Goal: Task Accomplishment & Management: Manage account settings

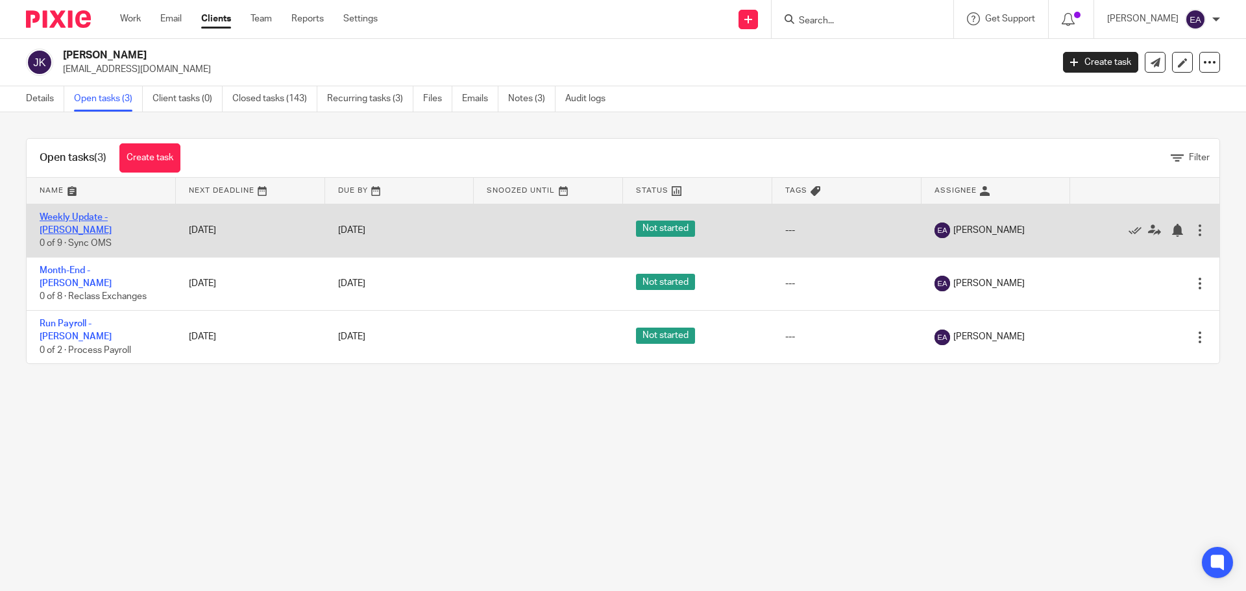
click at [109, 220] on link "Weekly Update - [PERSON_NAME]" at bounding box center [76, 224] width 72 height 22
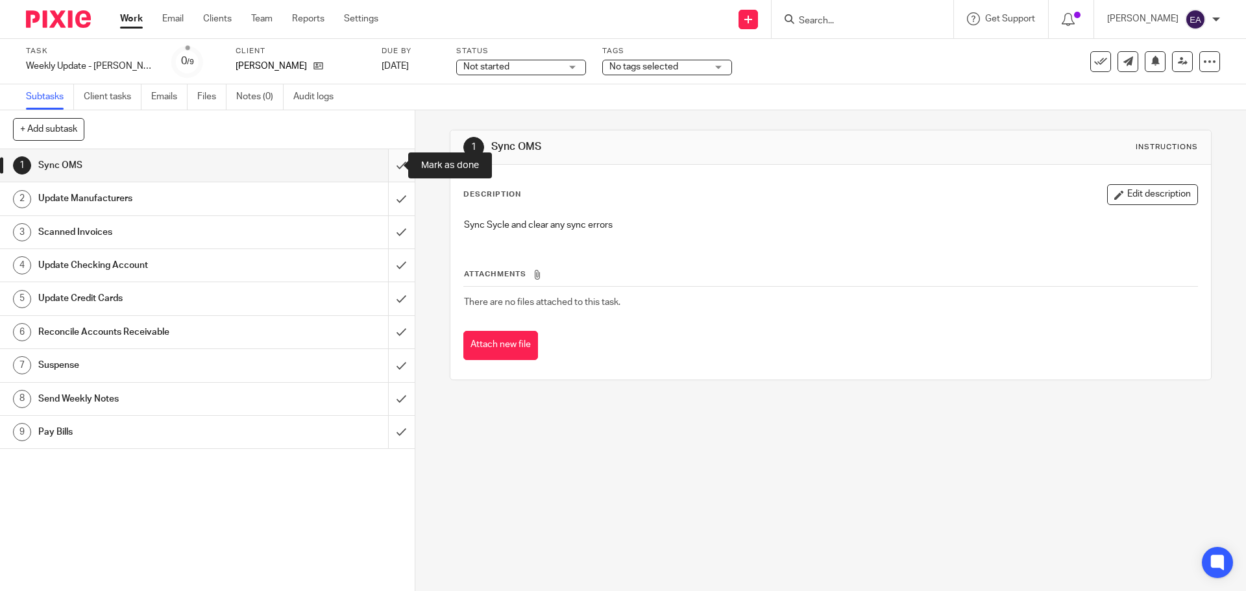
click at [388, 167] on input "submit" at bounding box center [207, 165] width 415 height 32
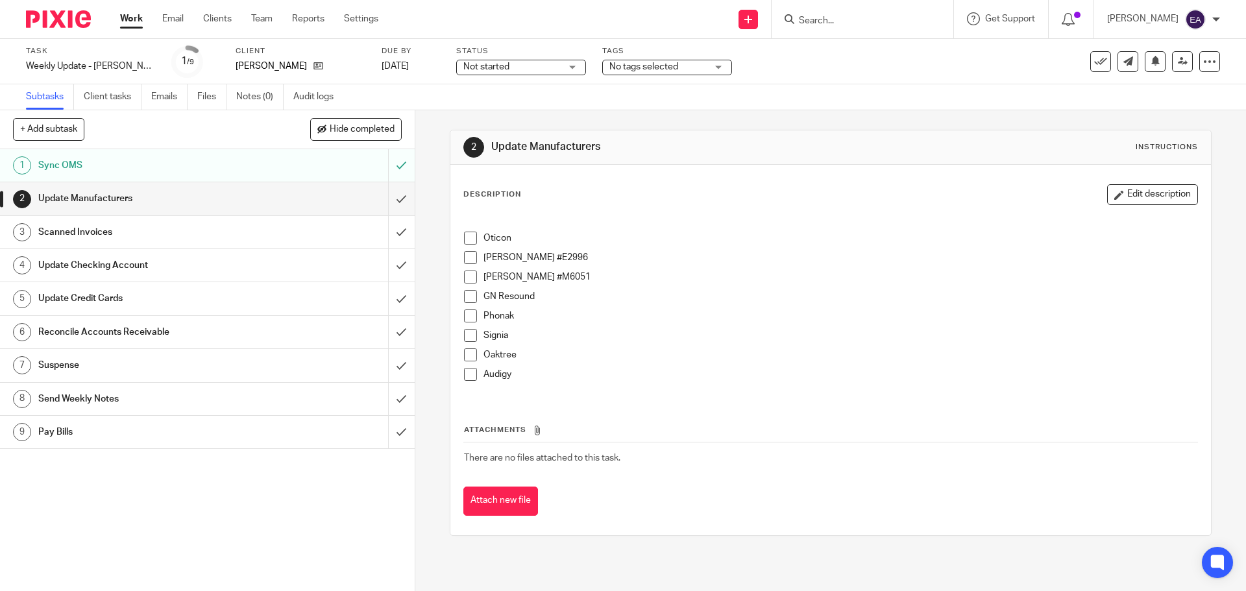
click at [470, 240] on span at bounding box center [470, 238] width 13 height 13
click at [464, 254] on span at bounding box center [470, 257] width 13 height 13
click at [464, 279] on span at bounding box center [470, 277] width 13 height 13
click at [467, 291] on span at bounding box center [470, 296] width 13 height 13
click at [469, 313] on span at bounding box center [470, 316] width 13 height 13
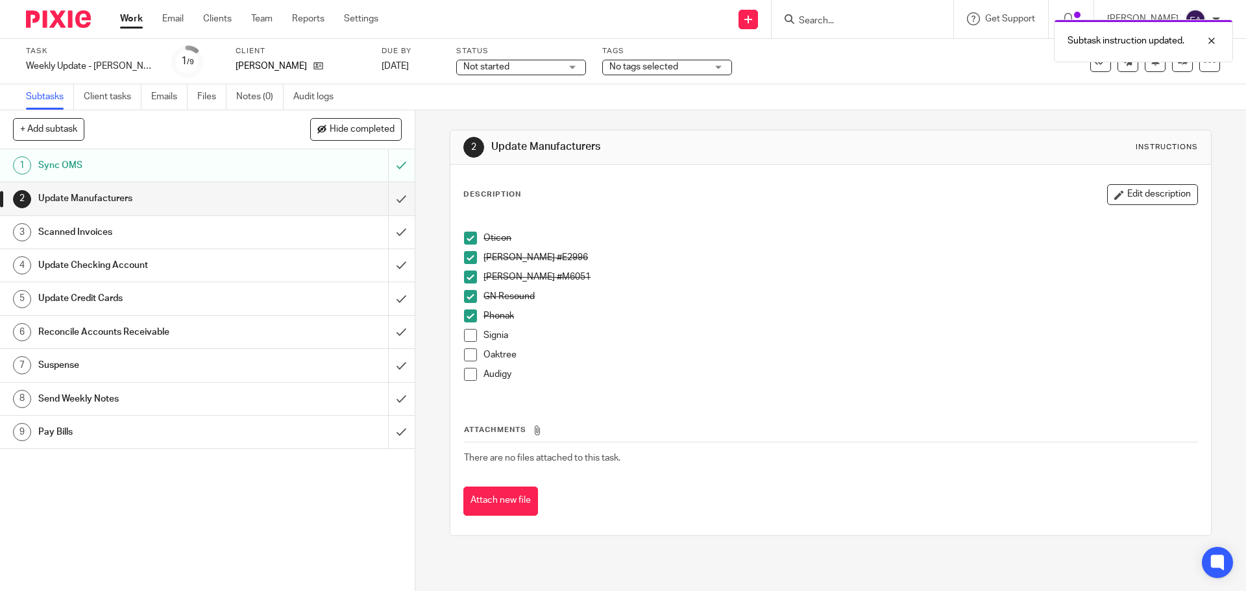
click at [469, 335] on span at bounding box center [470, 335] width 13 height 13
drag, startPoint x: 471, startPoint y: 347, endPoint x: 471, endPoint y: 358, distance: 10.4
click at [471, 349] on ul "Oticon Starkey #E2996 Starkey #M6051 GN Resound Phonak Signia Oaktree Audigy" at bounding box center [830, 310] width 733 height 156
click at [470, 357] on span at bounding box center [470, 355] width 13 height 13
click at [469, 371] on span at bounding box center [470, 374] width 13 height 13
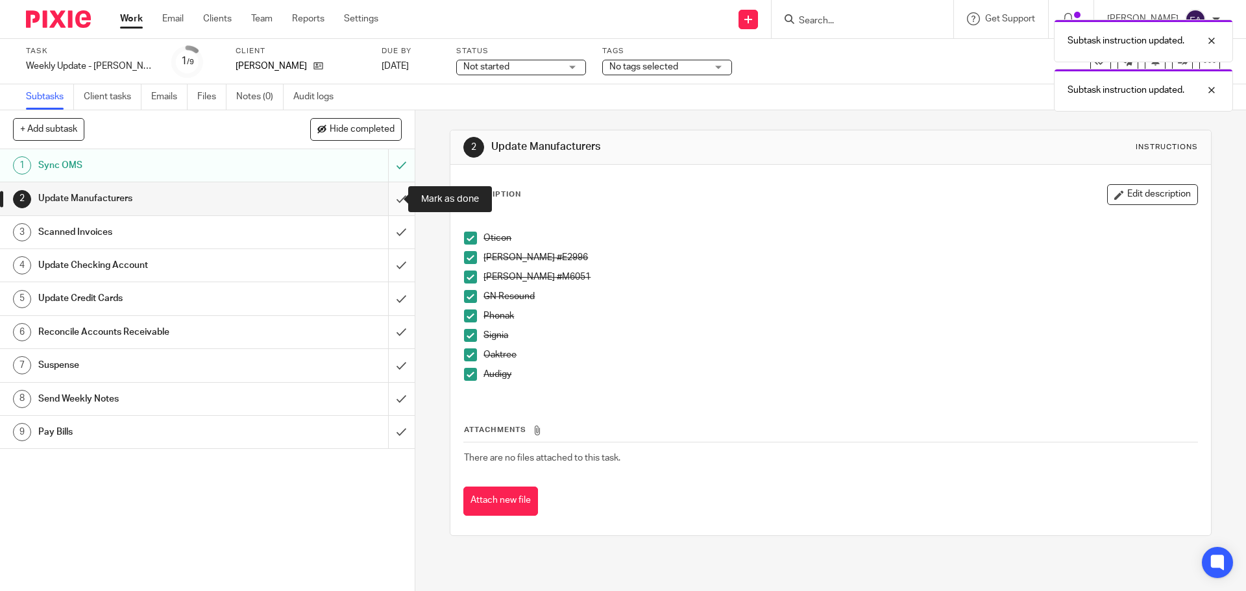
click at [387, 200] on input "submit" at bounding box center [207, 198] width 415 height 32
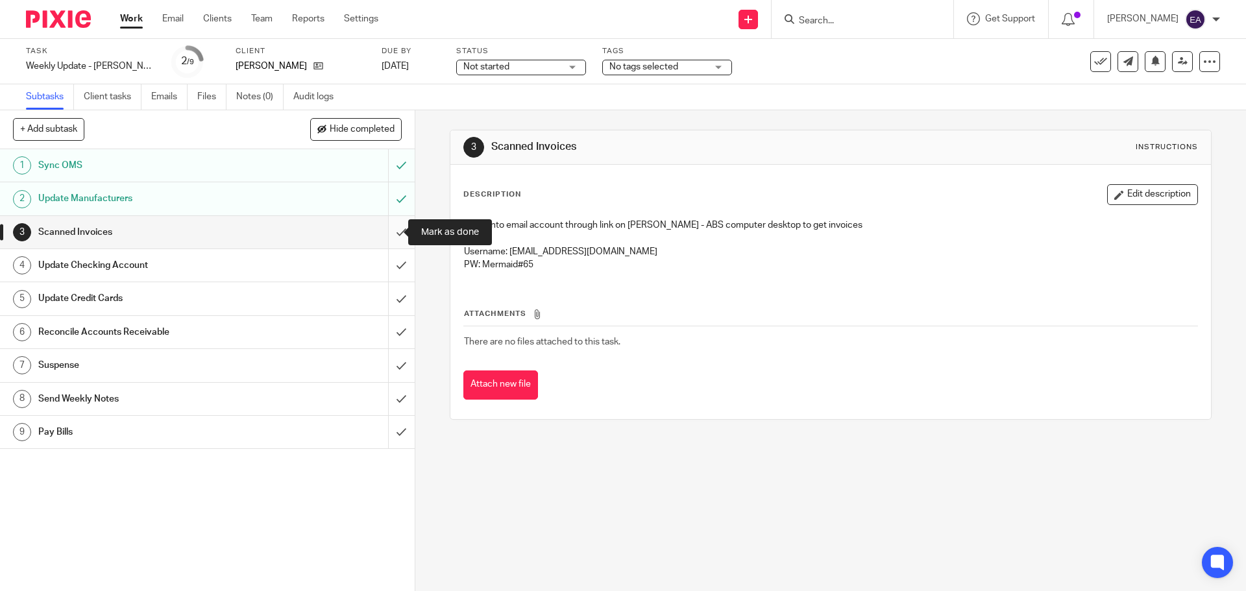
click at [391, 233] on input "submit" at bounding box center [207, 232] width 415 height 32
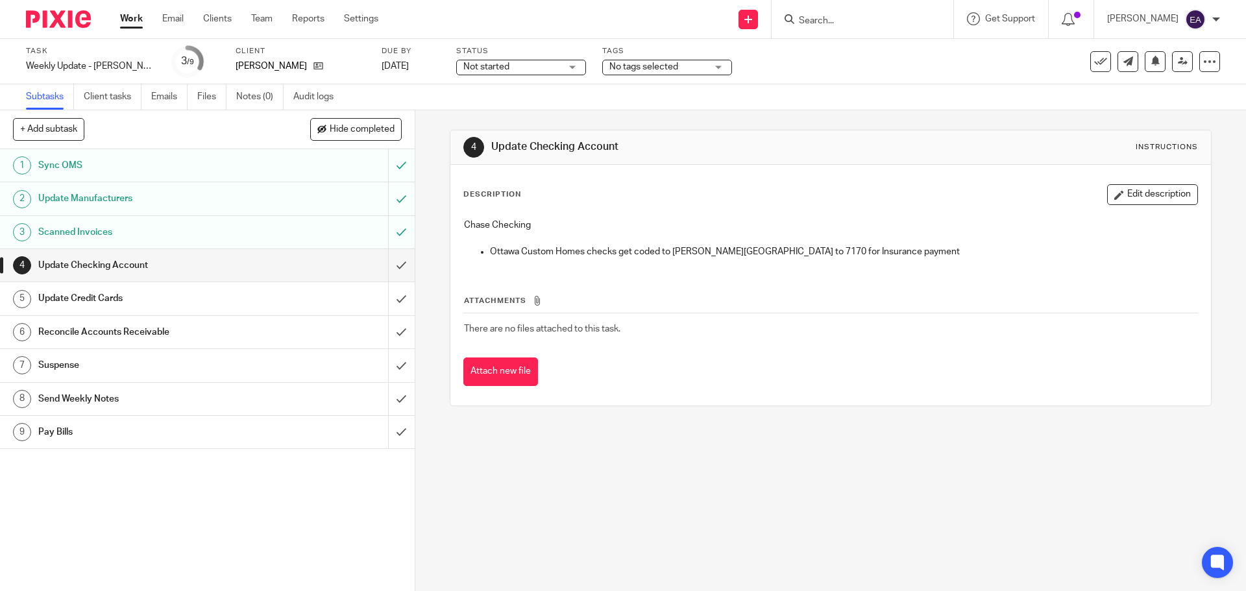
click at [838, 23] on input "Search" at bounding box center [856, 22] width 117 height 12
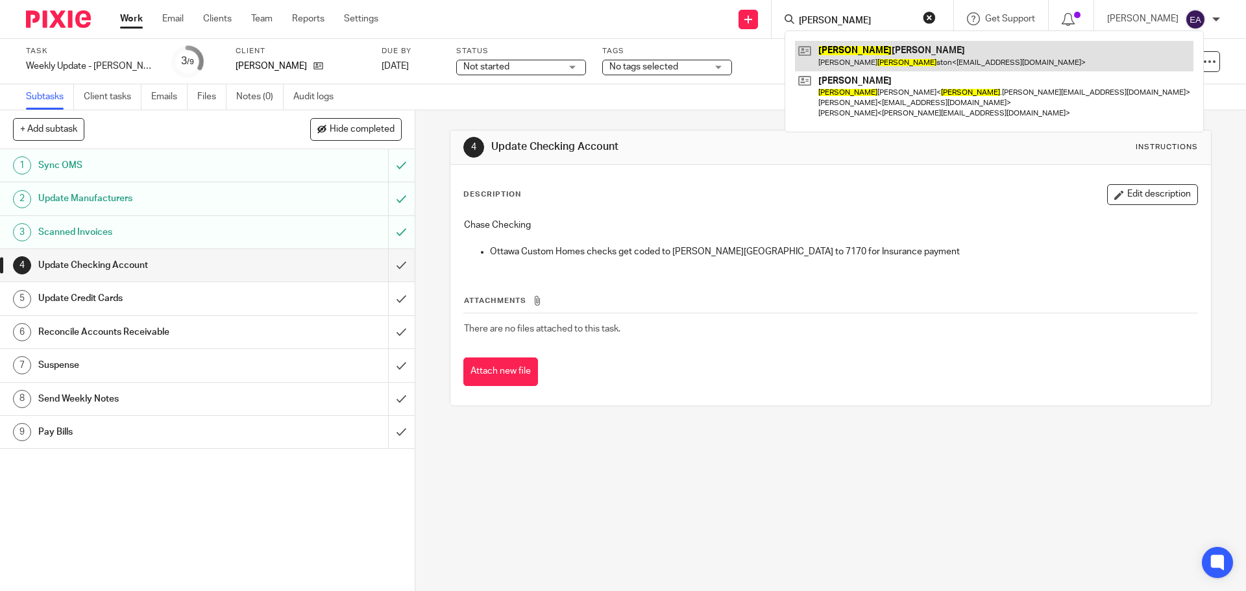
type input "[PERSON_NAME]"
click at [845, 66] on link at bounding box center [994, 56] width 399 height 30
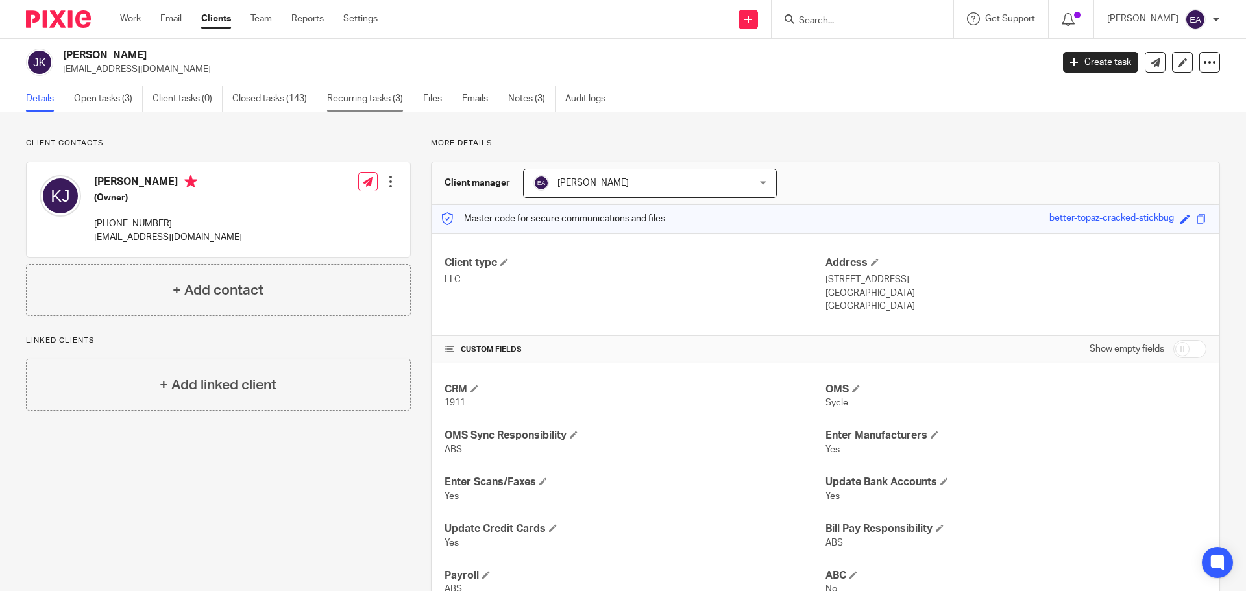
click at [344, 103] on link "Recurring tasks (3)" at bounding box center [370, 98] width 86 height 25
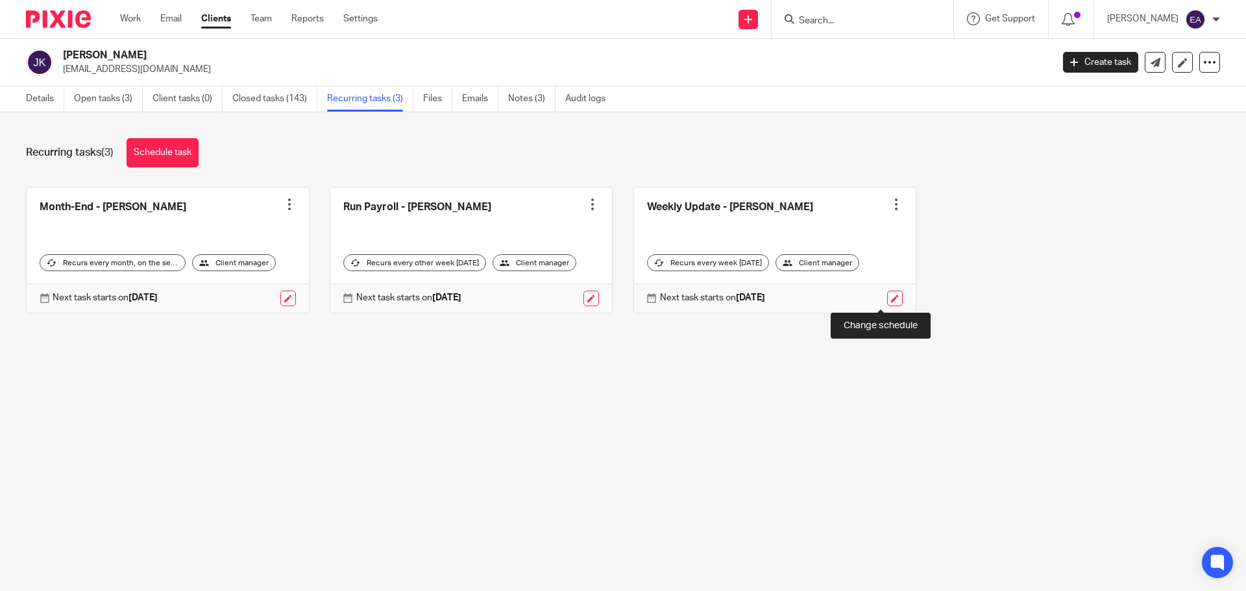
click at [887, 299] on link at bounding box center [895, 299] width 16 height 16
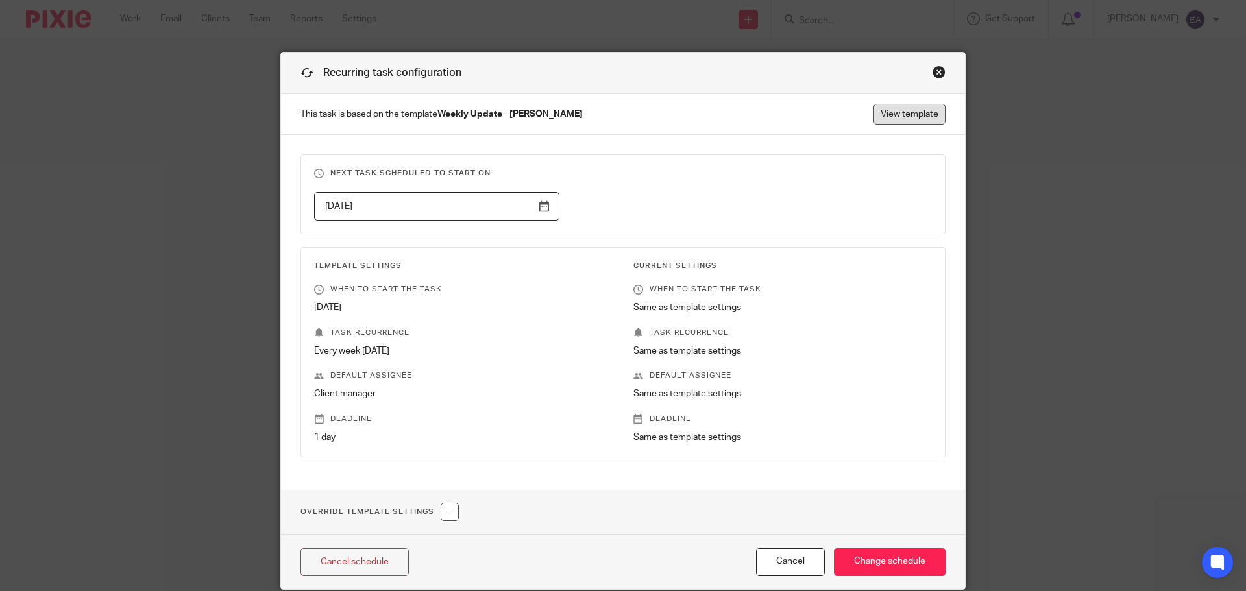
click at [904, 112] on link "View template" at bounding box center [910, 114] width 72 height 21
click at [933, 76] on div "Close this dialog window" at bounding box center [939, 72] width 13 height 13
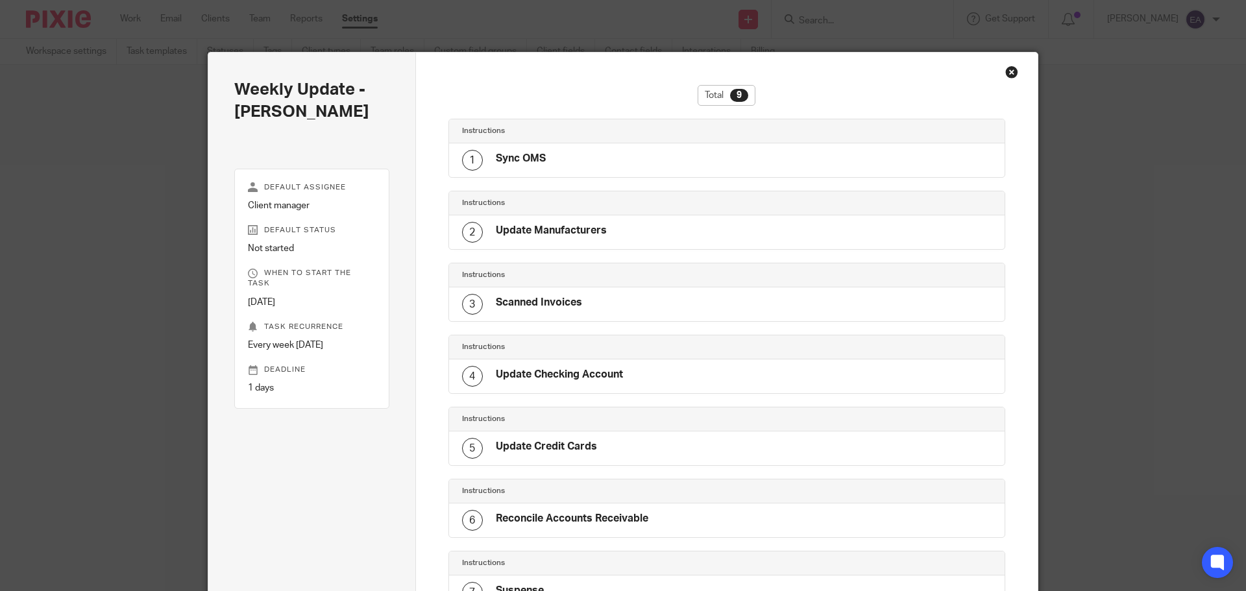
scroll to position [294, 0]
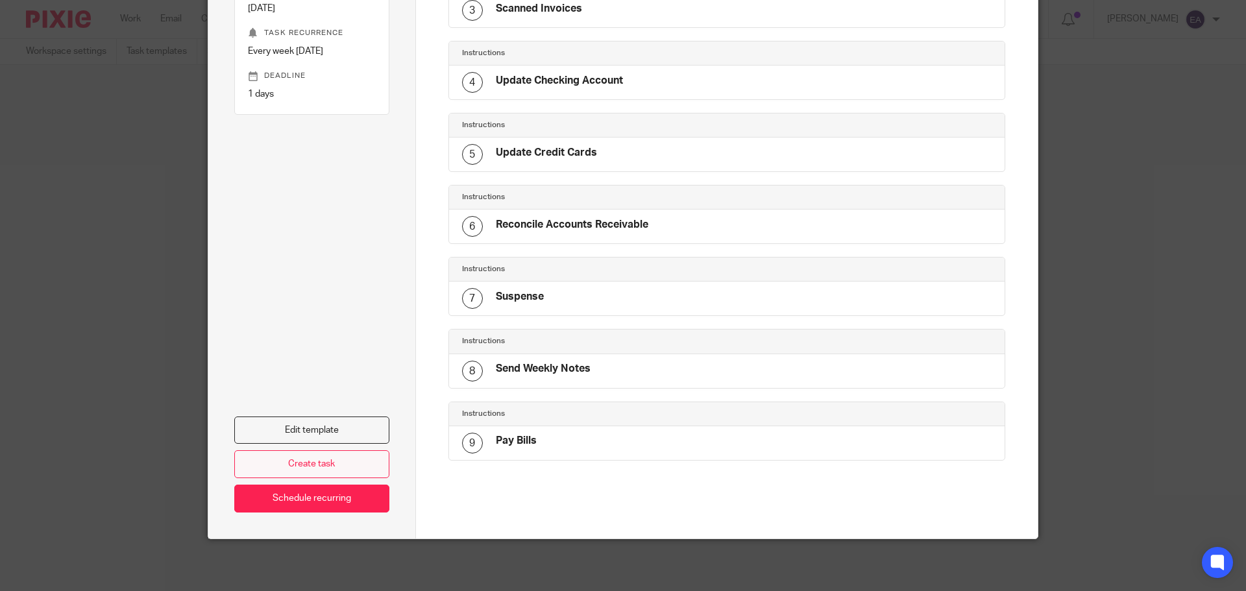
click at [334, 458] on link "Create task" at bounding box center [311, 465] width 155 height 28
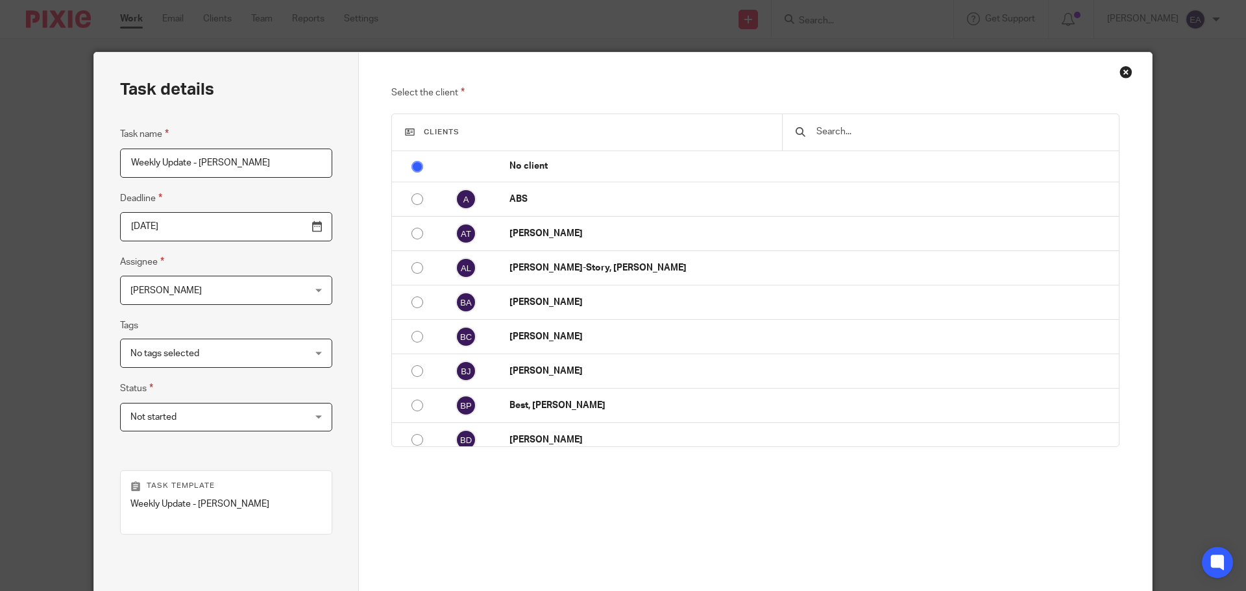
click at [1121, 66] on div "Close this dialog window" at bounding box center [1126, 72] width 13 height 13
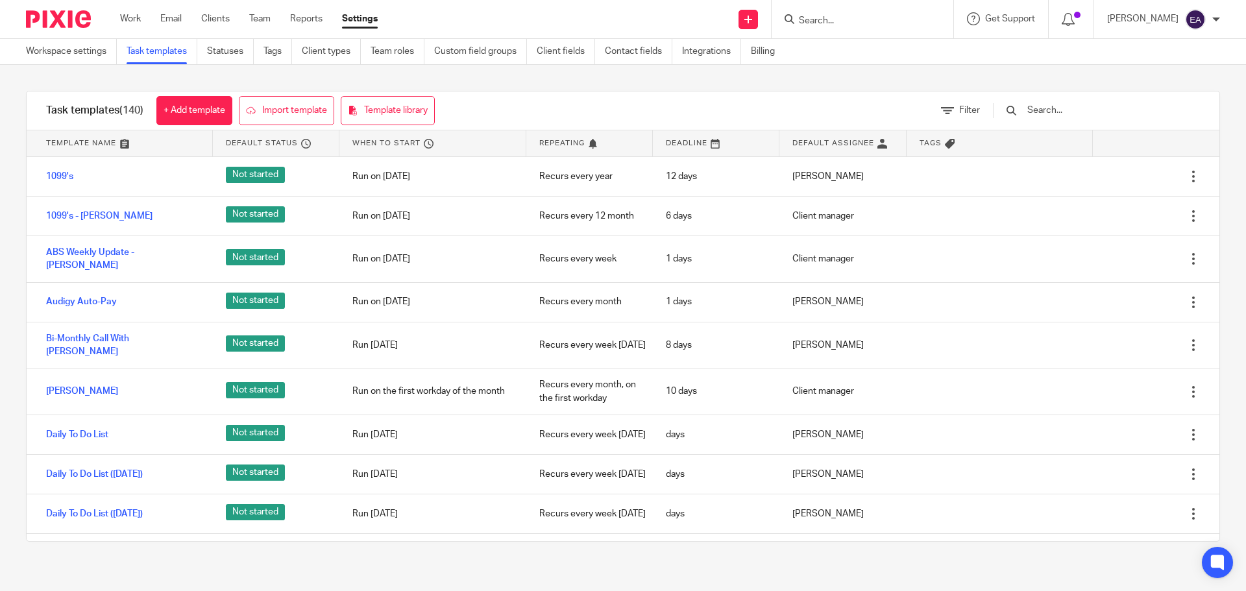
click at [848, 16] on input "Search" at bounding box center [856, 22] width 117 height 12
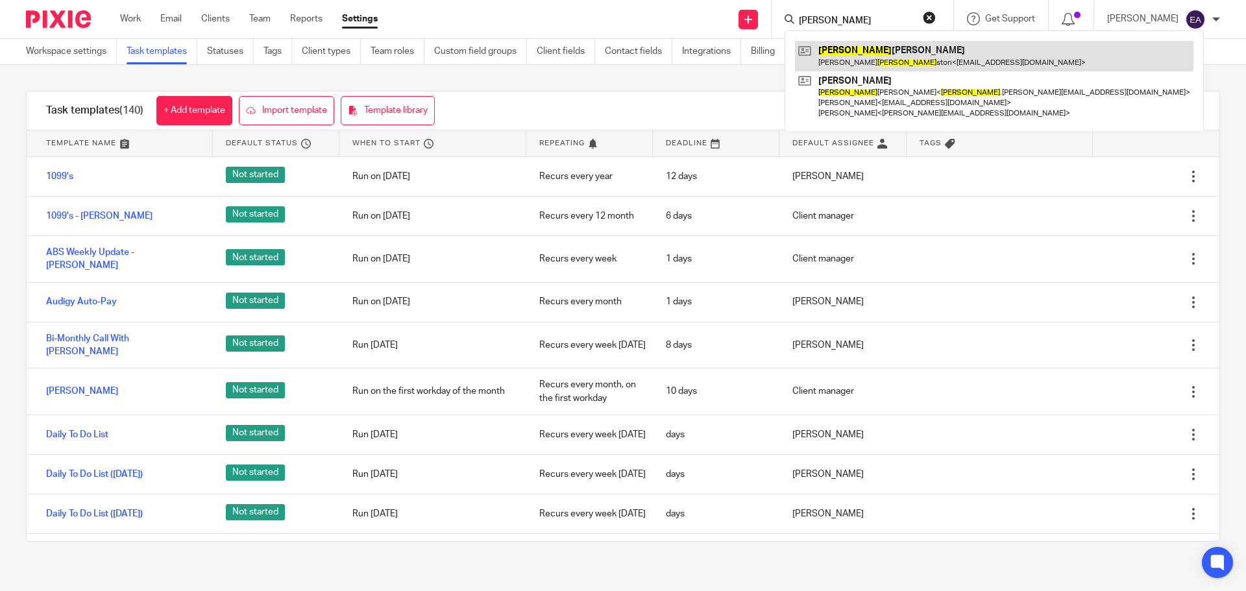
type input "JOHN"
click at [846, 68] on link at bounding box center [994, 56] width 399 height 30
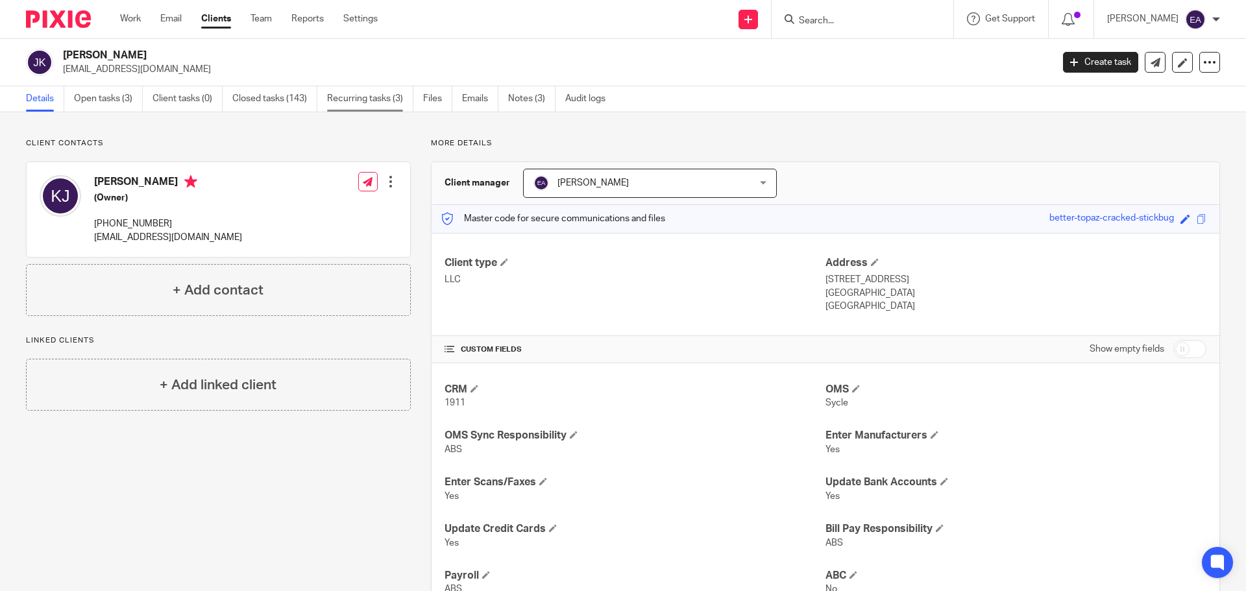
click at [384, 105] on link "Recurring tasks (3)" at bounding box center [370, 98] width 86 height 25
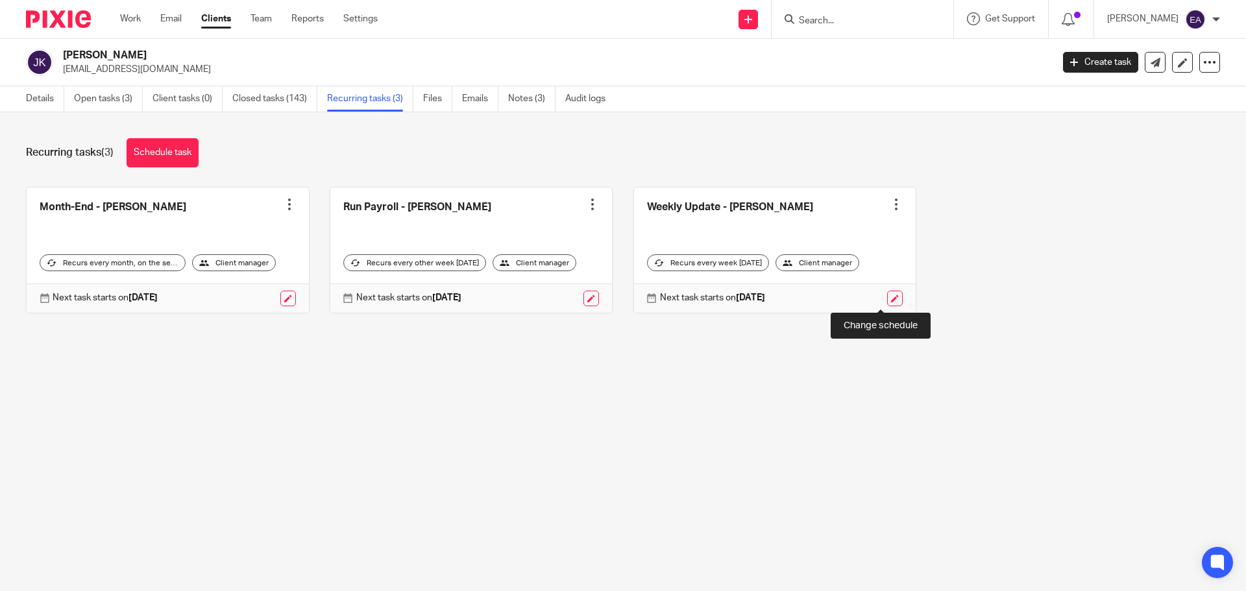
click at [887, 297] on link at bounding box center [895, 299] width 16 height 16
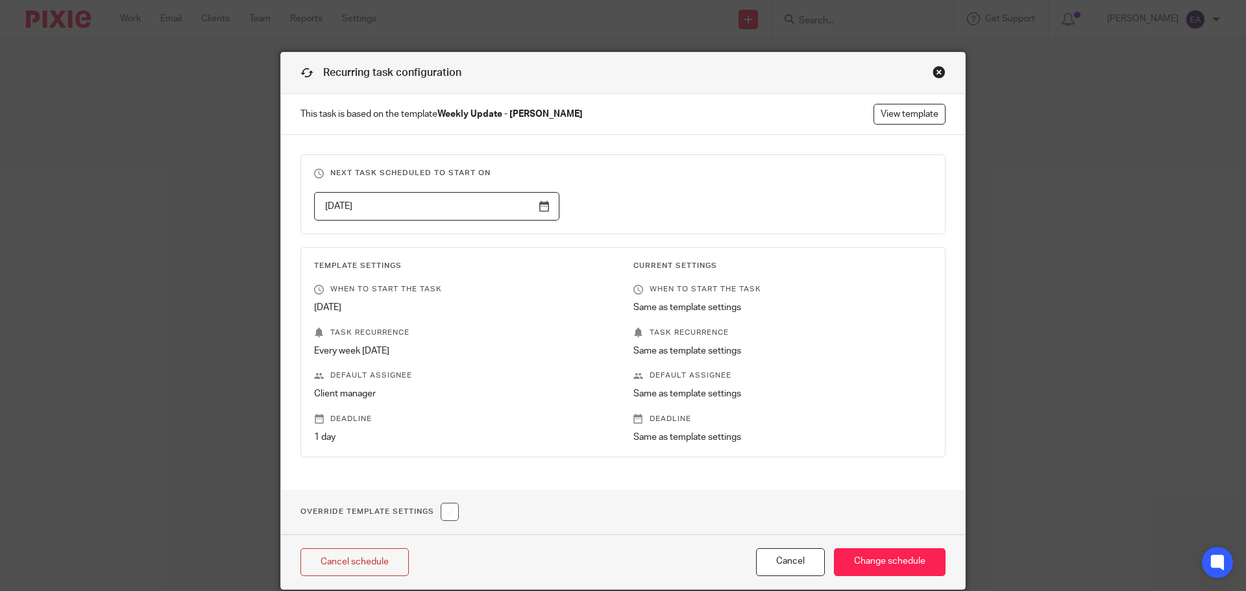
scroll to position [51, 0]
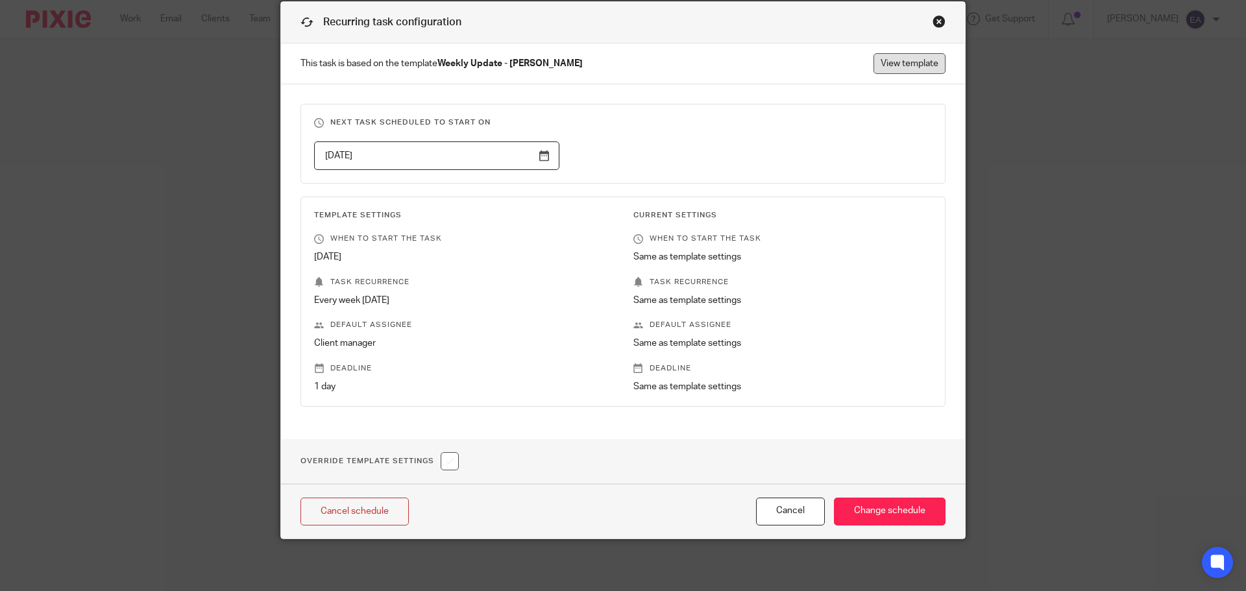
click at [920, 56] on link "View template" at bounding box center [910, 63] width 72 height 21
click at [935, 23] on div "Close this dialog window" at bounding box center [939, 21] width 13 height 13
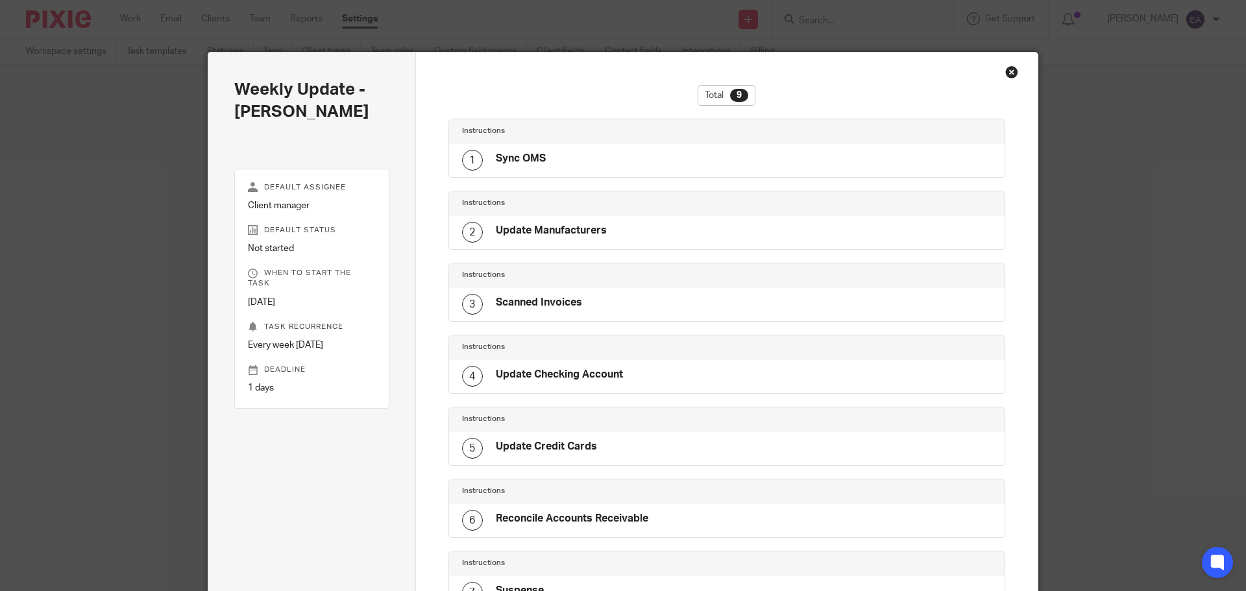
scroll to position [294, 0]
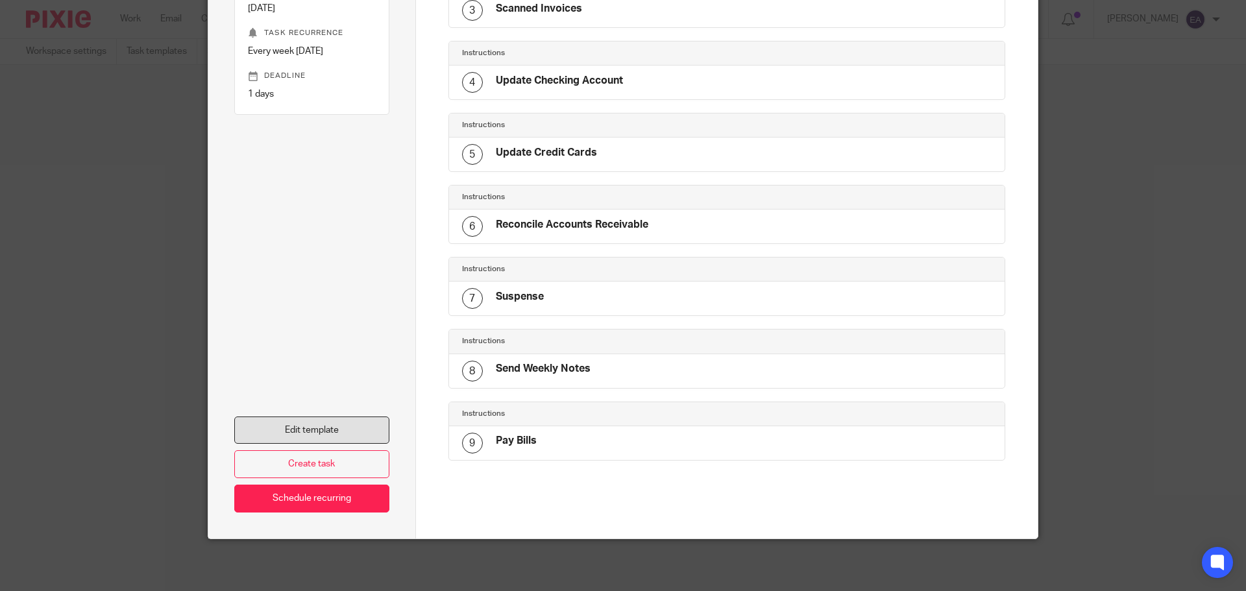
click at [306, 432] on link "Edit template" at bounding box center [311, 431] width 155 height 28
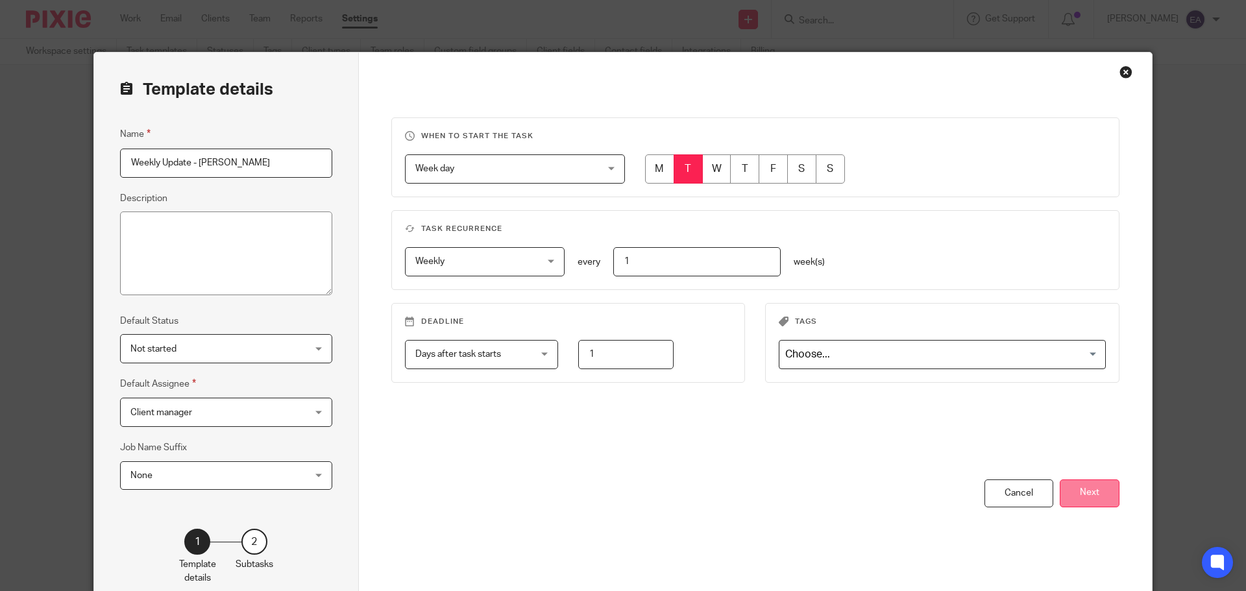
click at [1098, 481] on button "Next" at bounding box center [1090, 494] width 60 height 28
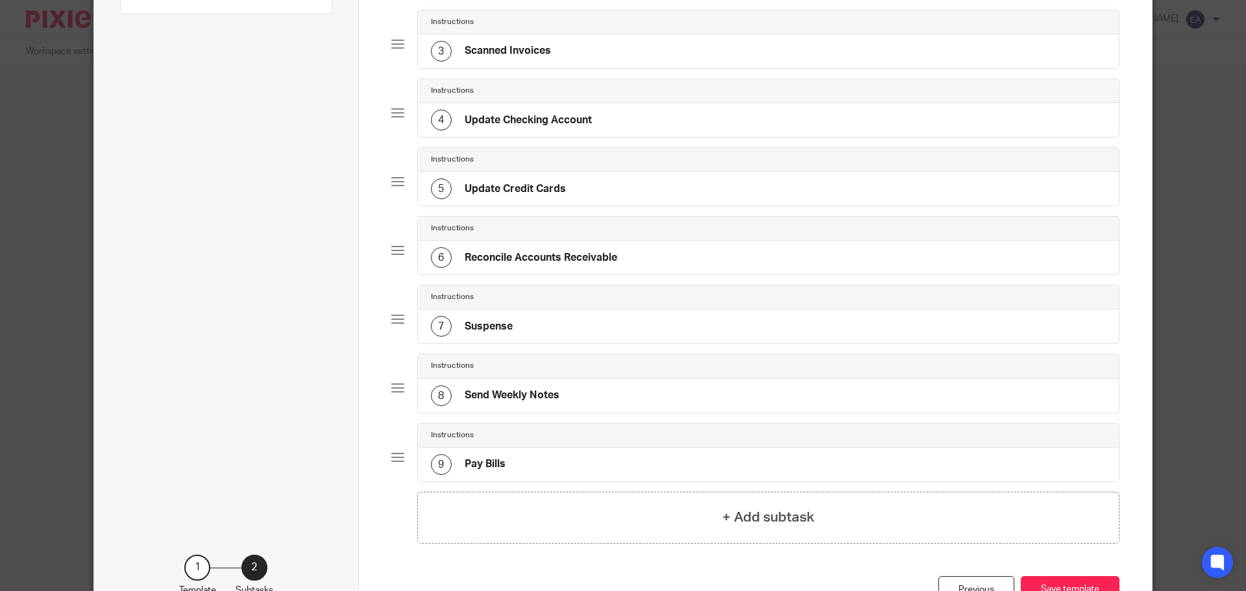
scroll to position [214, 0]
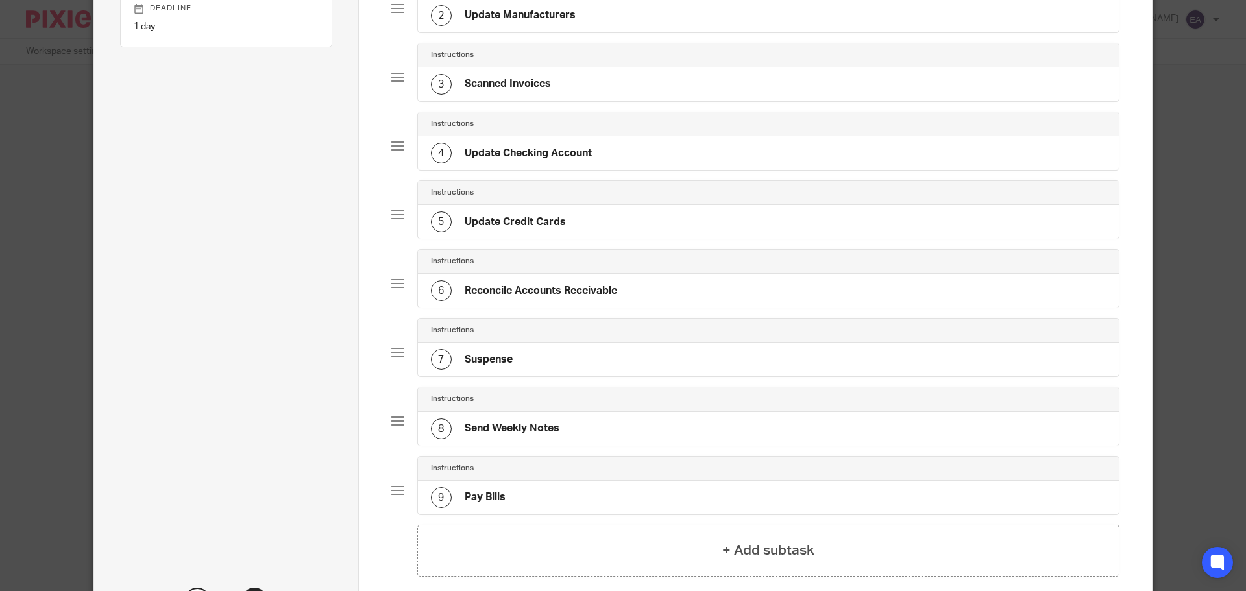
click at [493, 86] on h4 "Scanned Invoices" at bounding box center [508, 84] width 86 height 14
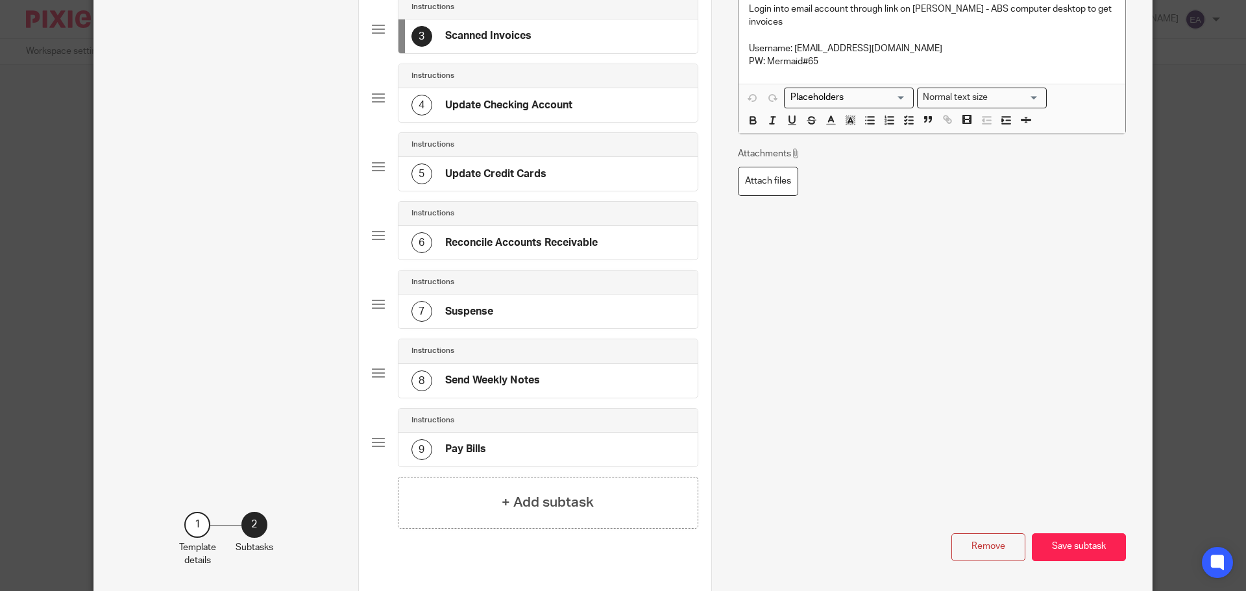
scroll to position [264, 0]
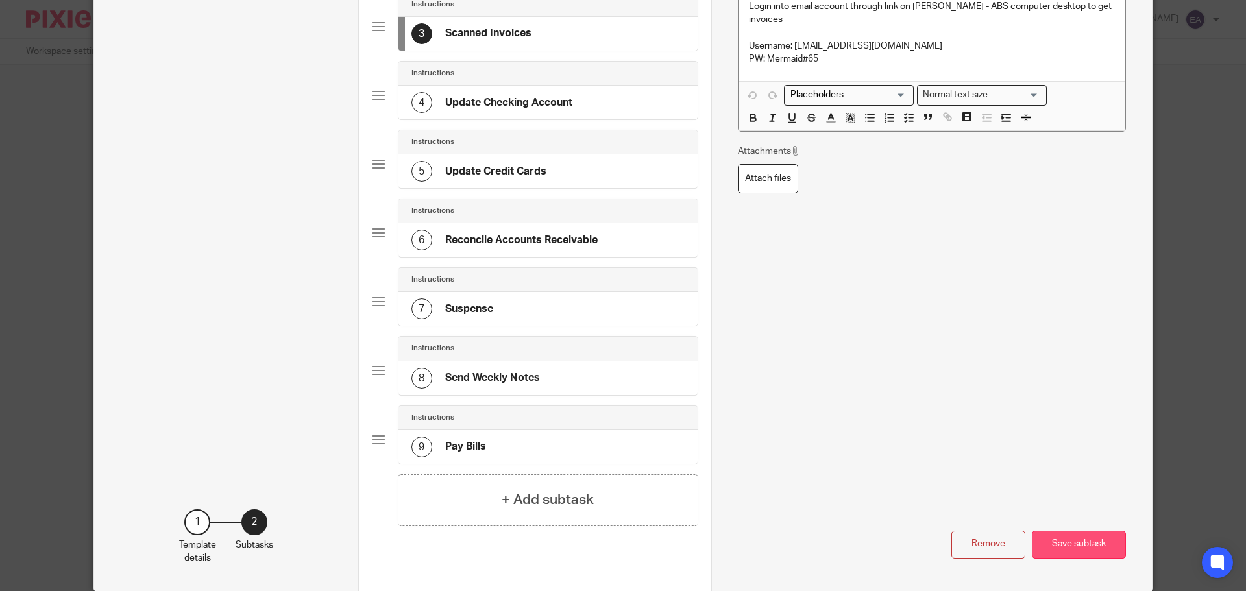
click at [1080, 552] on button "Save subtask" at bounding box center [1079, 545] width 94 height 28
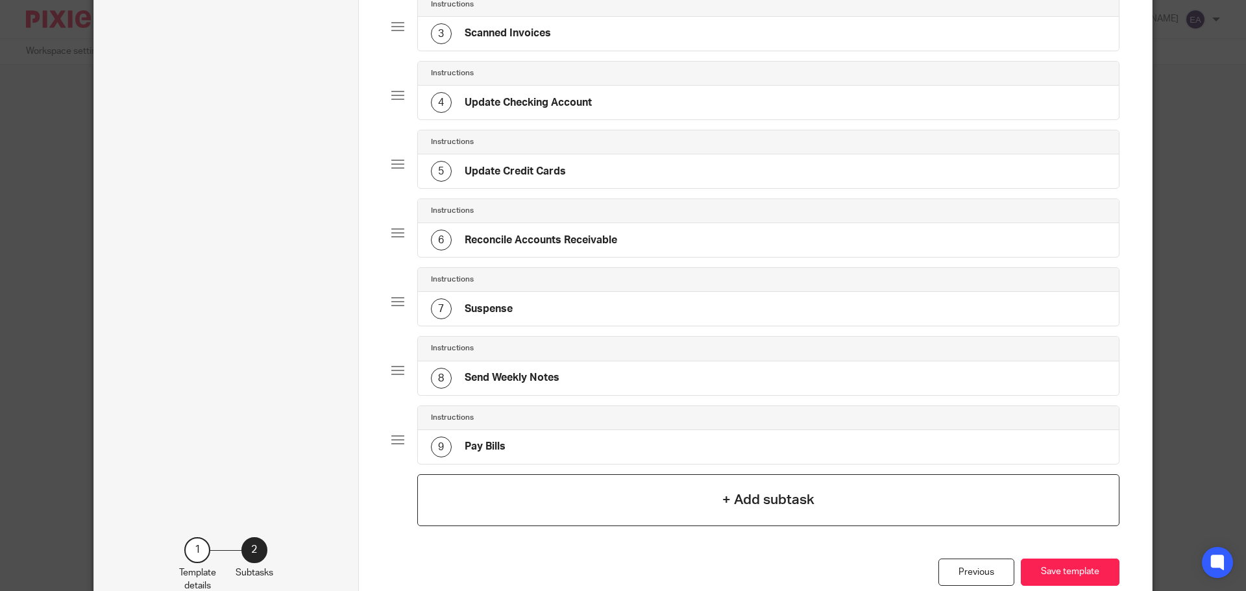
click at [692, 496] on div "+ Add subtask" at bounding box center [768, 501] width 703 height 52
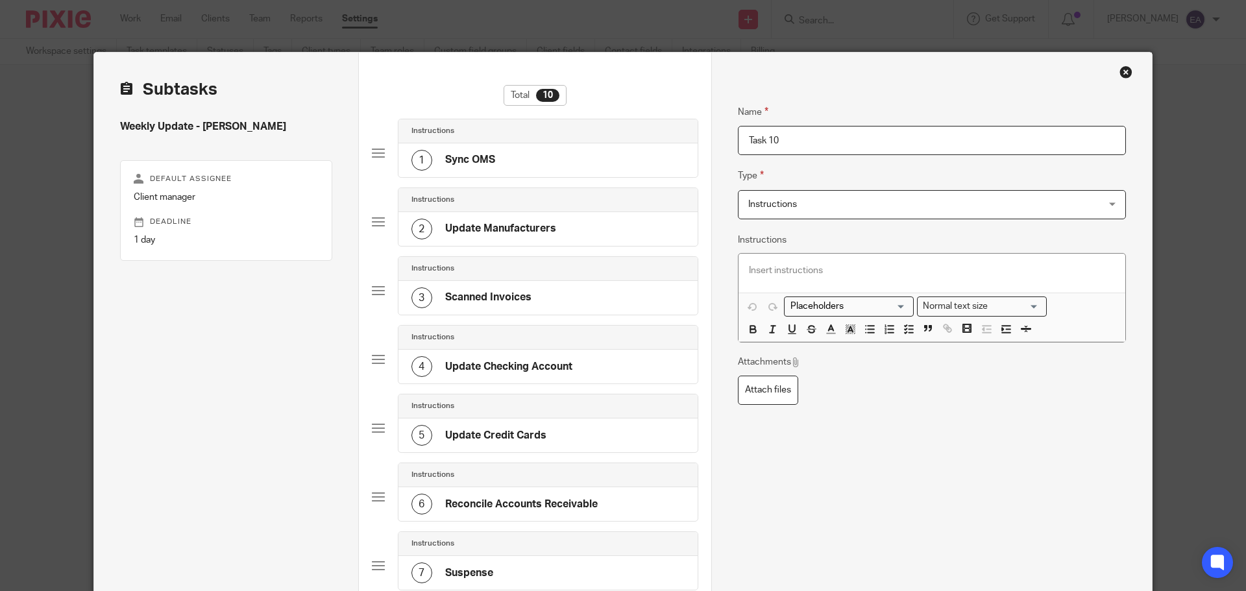
click at [836, 208] on span "Instructions" at bounding box center [900, 204] width 302 height 27
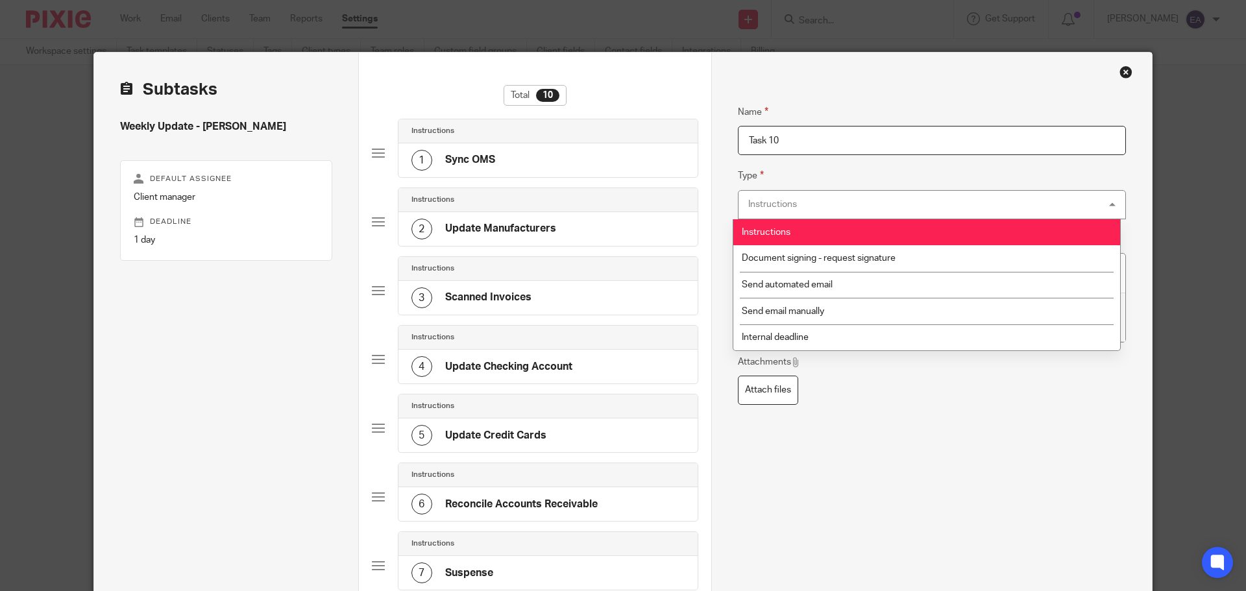
click at [832, 134] on input "Task 10" at bounding box center [932, 140] width 388 height 29
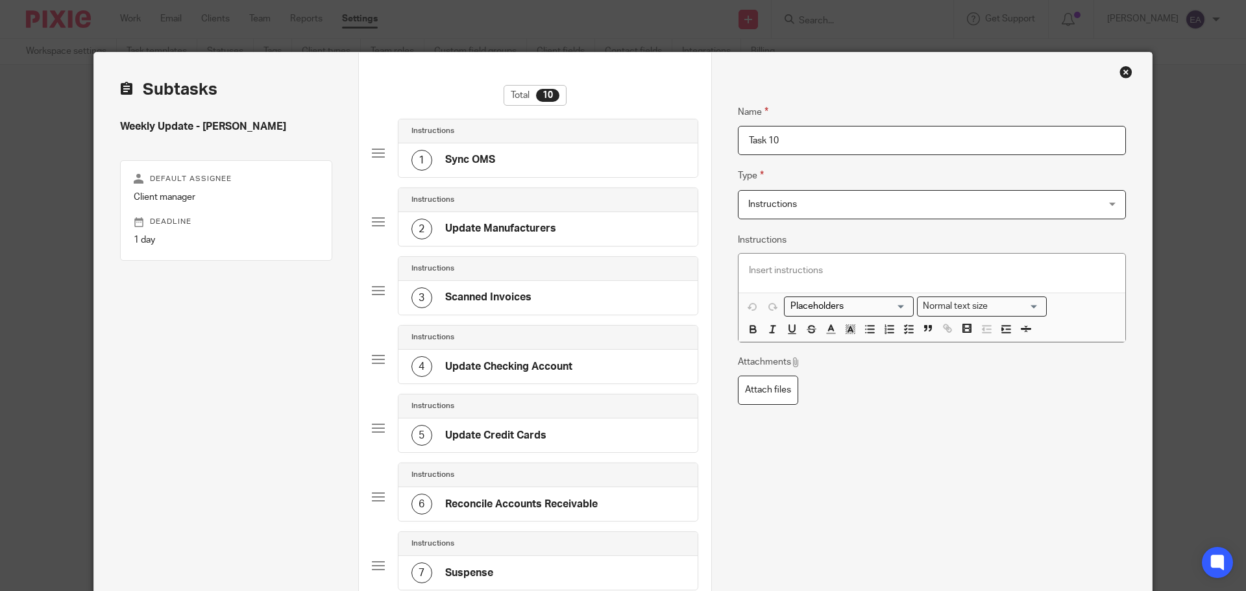
drag, startPoint x: 831, startPoint y: 134, endPoint x: 682, endPoint y: 136, distance: 149.3
click at [682, 136] on div "Subtasks Weekly Update - Johnston Default assignee Client manager Deadline 1 da…" at bounding box center [623, 489] width 1058 height 872
type input "p"
type input "Run Payroll"
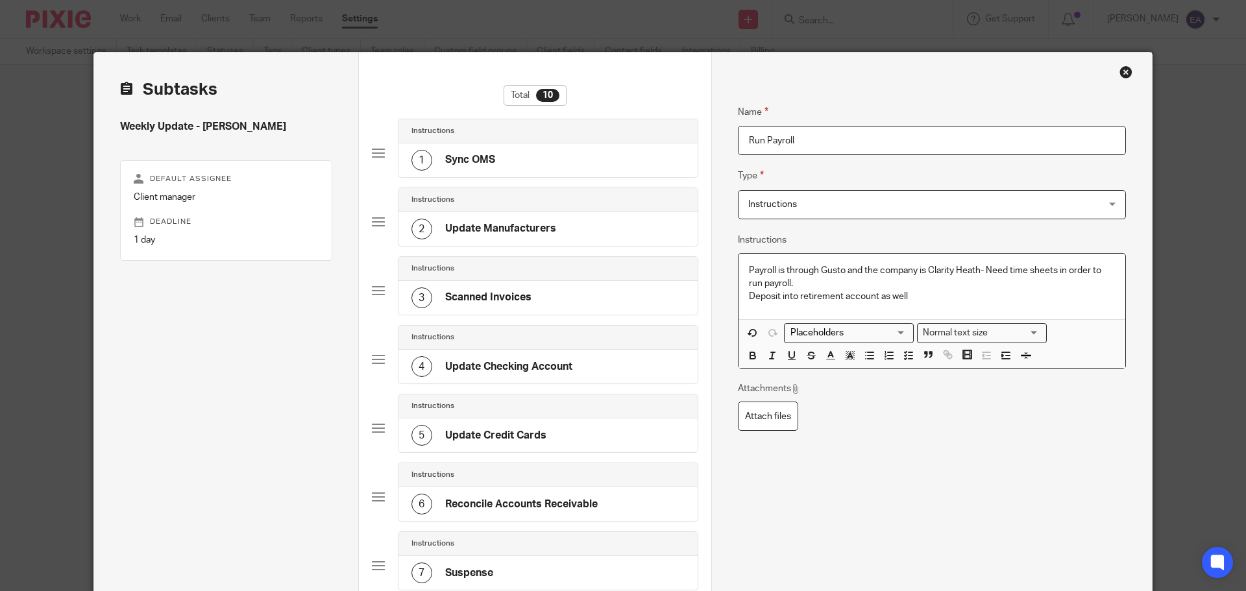
scroll to position [386, 0]
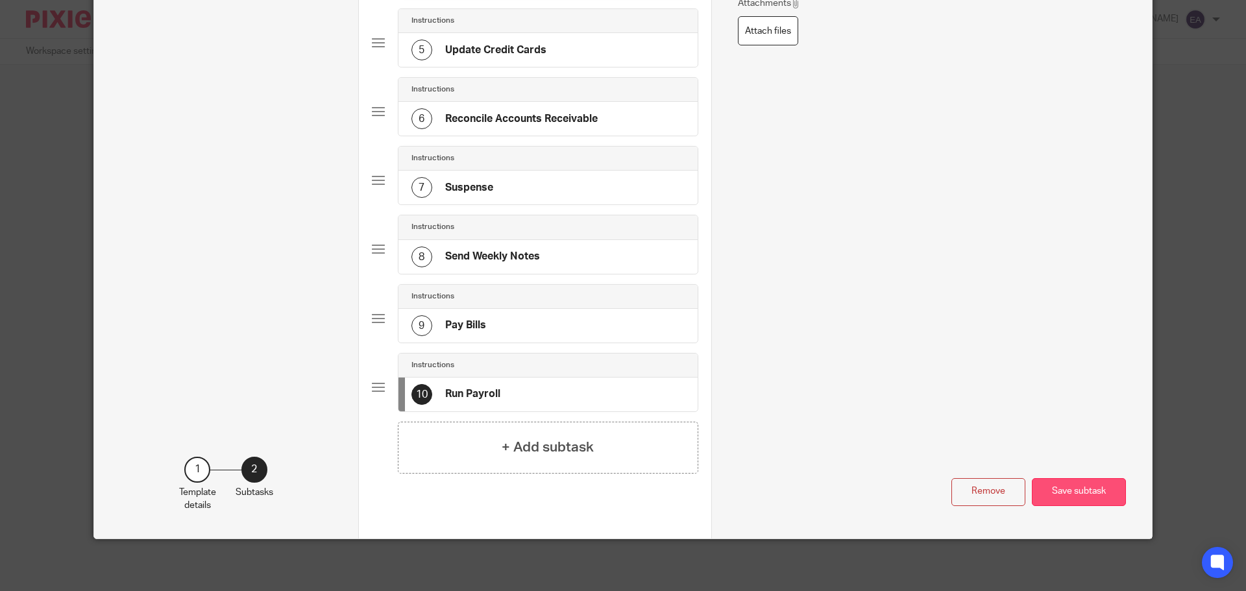
click at [1056, 485] on button "Save subtask" at bounding box center [1079, 492] width 94 height 28
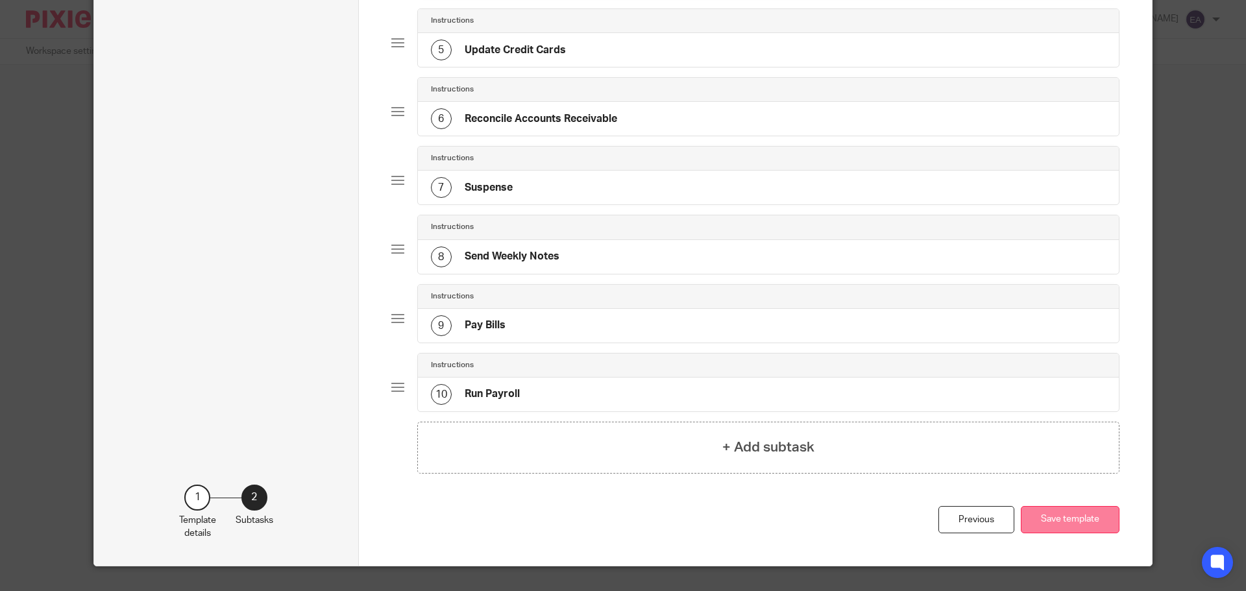
click at [1047, 515] on button "Save template" at bounding box center [1070, 520] width 99 height 28
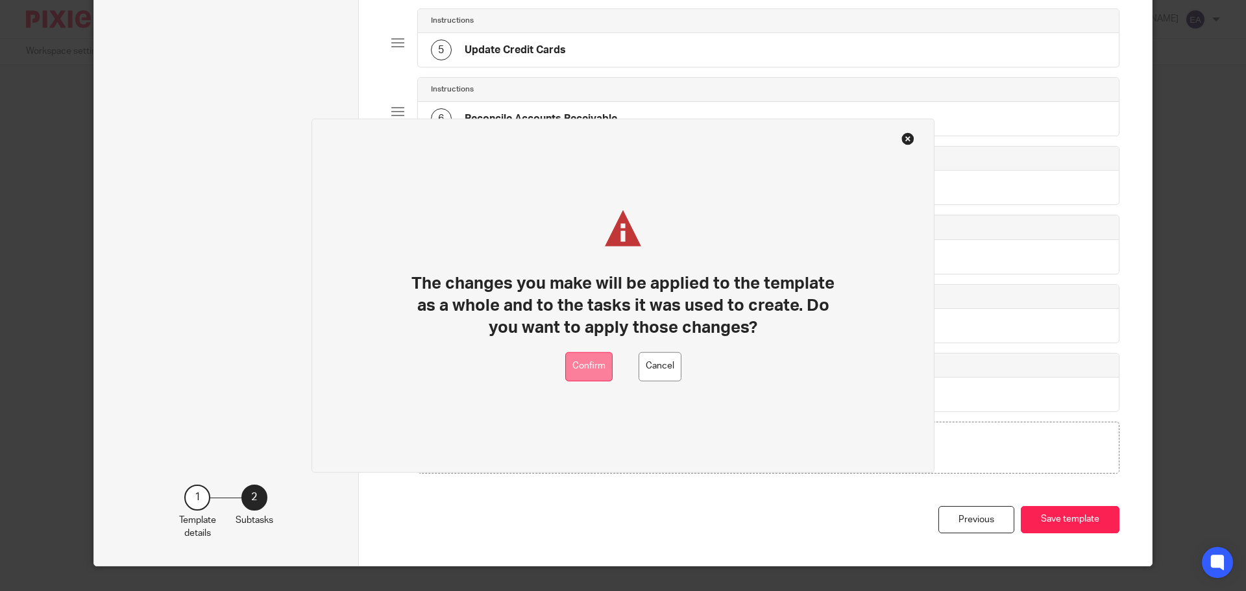
click at [580, 358] on button "Confirm" at bounding box center [588, 366] width 47 height 29
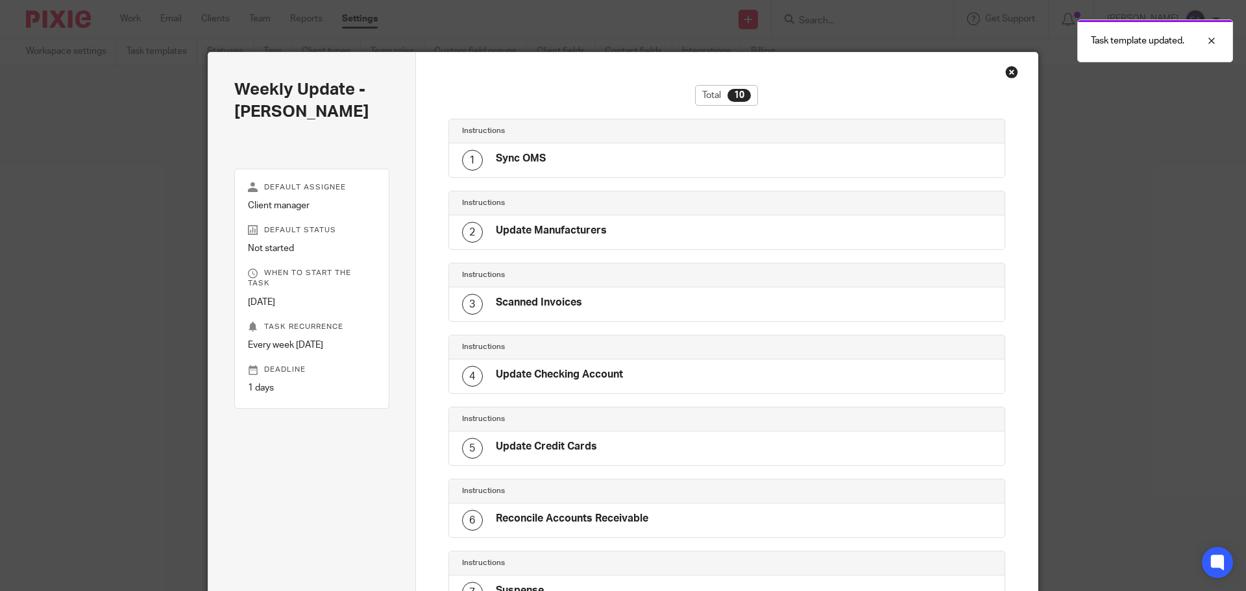
click at [1009, 68] on div "Close this dialog window" at bounding box center [1012, 72] width 13 height 13
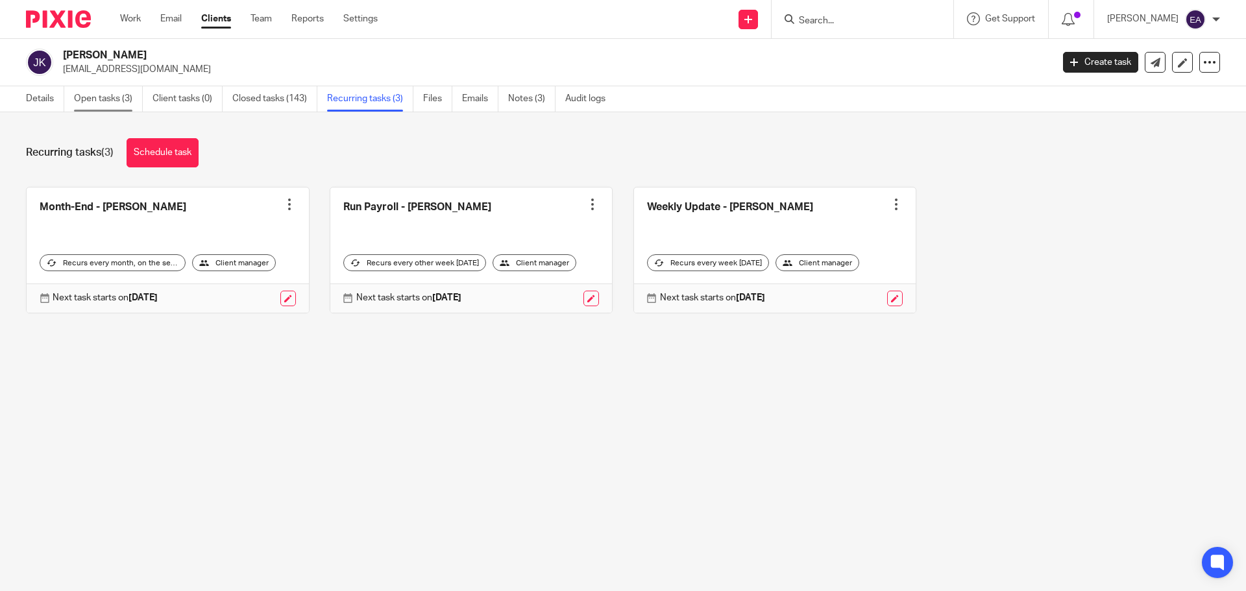
click at [112, 96] on link "Open tasks (3)" at bounding box center [108, 98] width 69 height 25
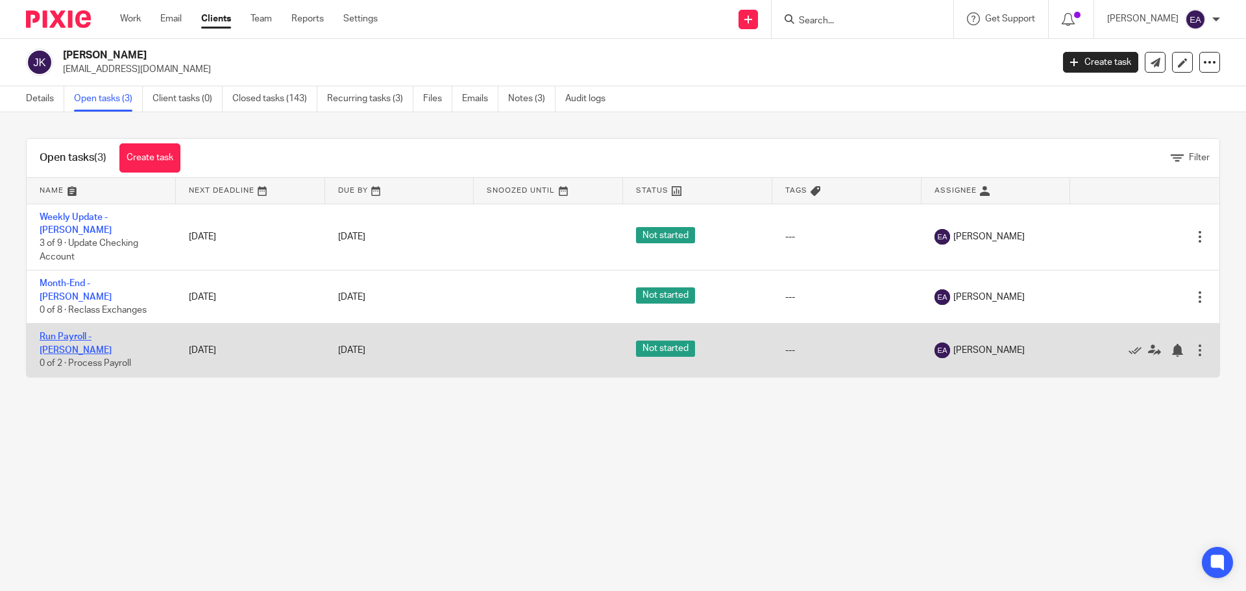
click at [112, 332] on link "Run Payroll - [PERSON_NAME]" at bounding box center [76, 343] width 72 height 22
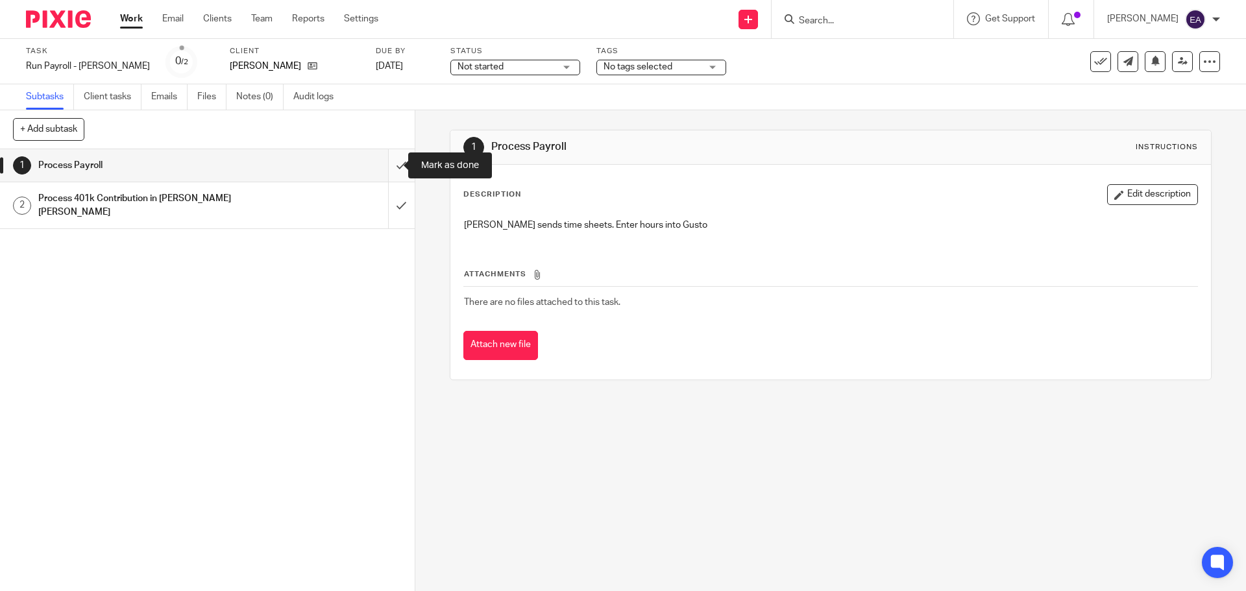
click at [387, 169] on input "submit" at bounding box center [207, 165] width 415 height 32
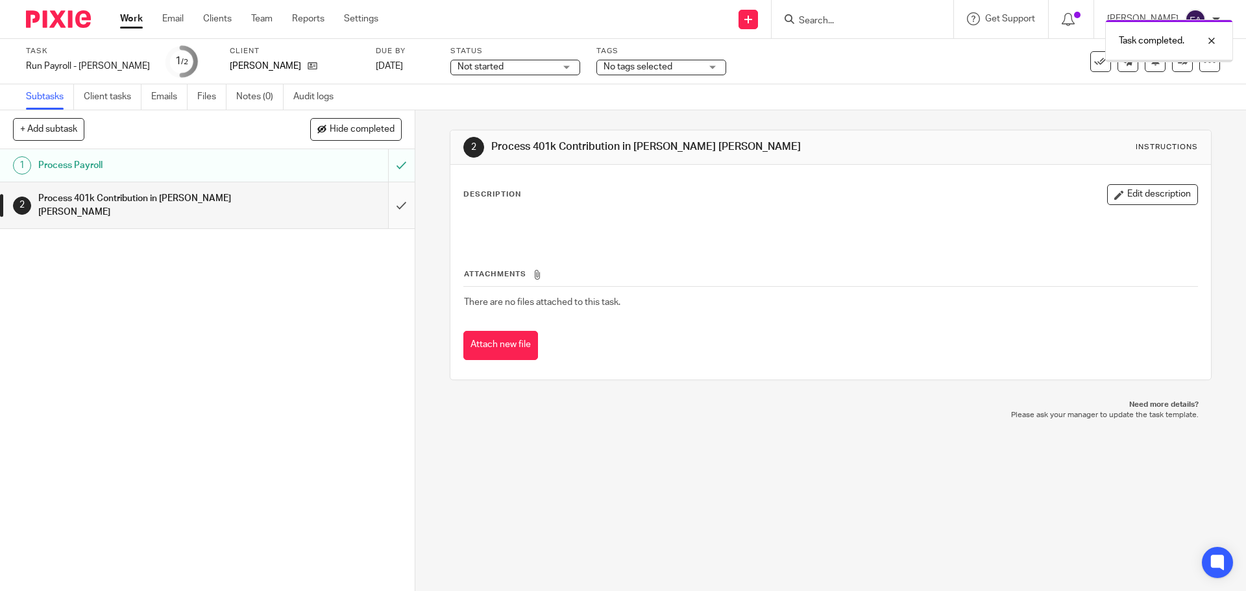
click at [388, 203] on input "submit" at bounding box center [207, 205] width 415 height 46
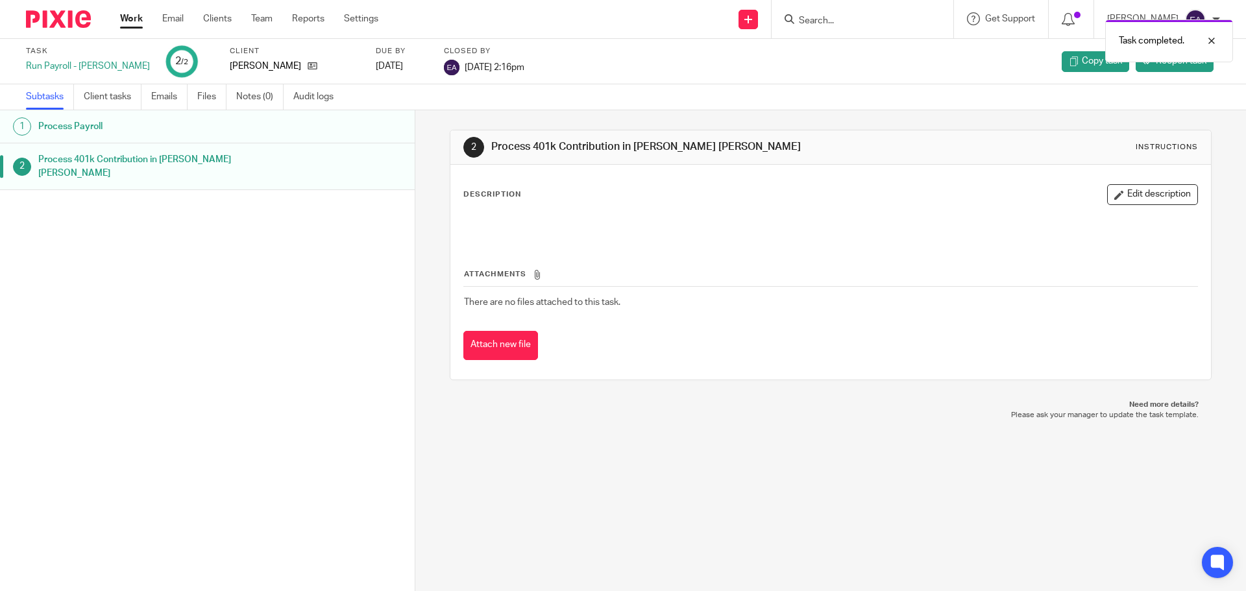
click at [851, 8] on div at bounding box center [863, 19] width 182 height 38
click at [852, 19] on div "Task completed." at bounding box center [928, 37] width 610 height 49
click at [826, 27] on div "Task completed." at bounding box center [928, 37] width 610 height 49
click at [874, 8] on div at bounding box center [863, 19] width 182 height 38
click at [1217, 40] on div at bounding box center [1202, 41] width 35 height 16
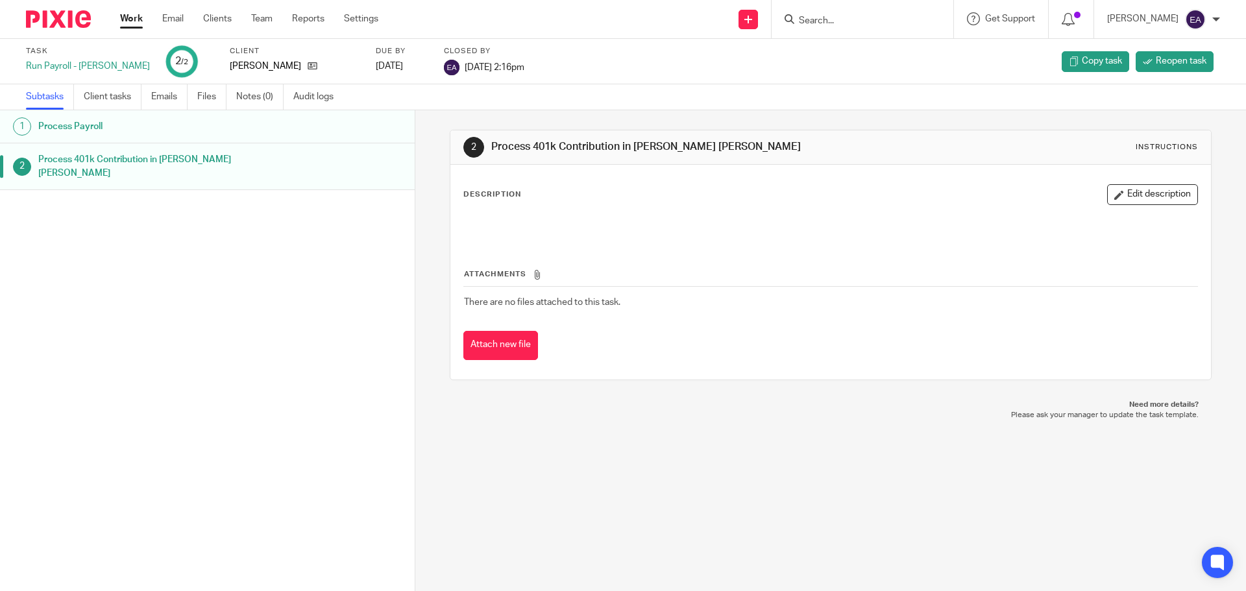
click at [841, 21] on input "Search" at bounding box center [856, 22] width 117 height 12
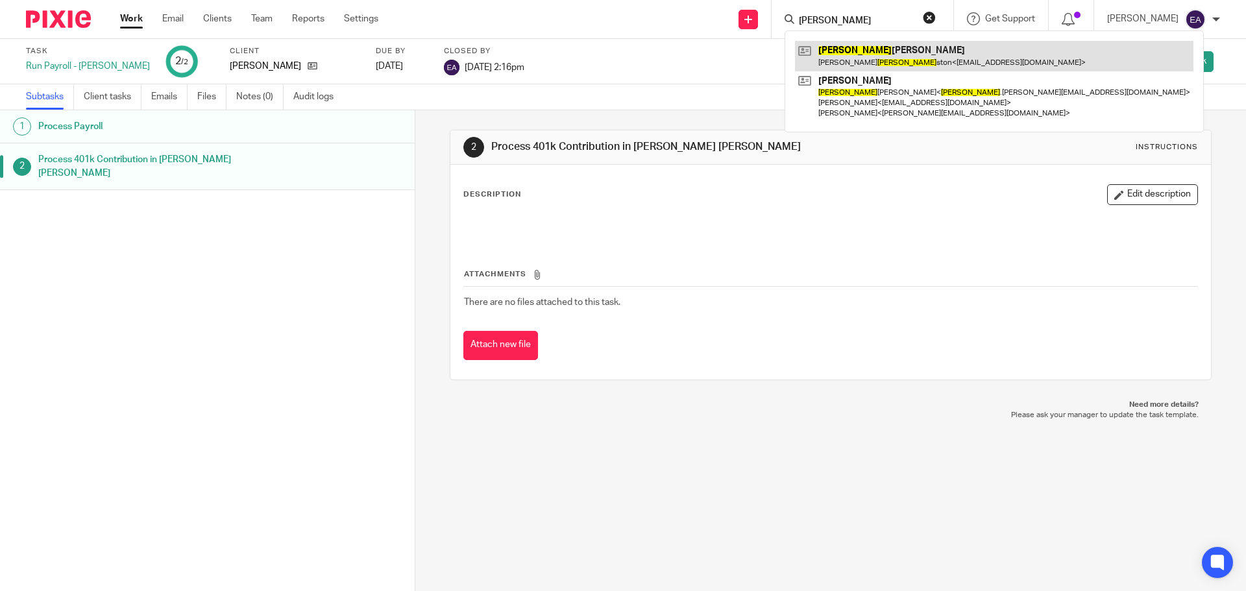
type input "john"
click at [839, 51] on link at bounding box center [994, 56] width 399 height 30
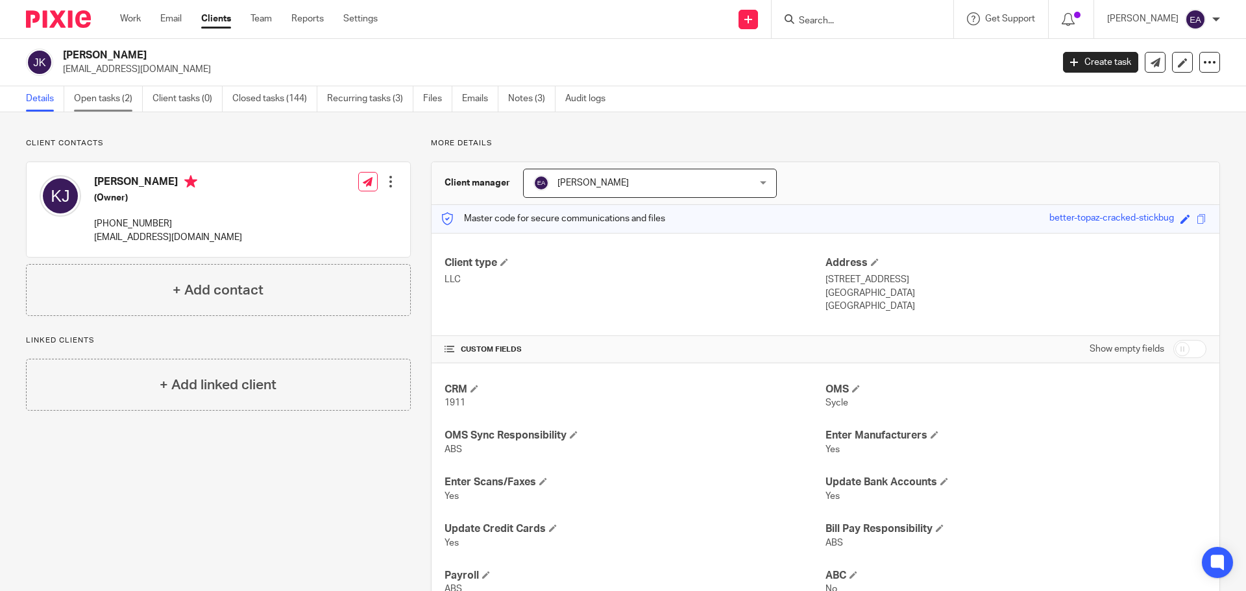
click at [105, 101] on link "Open tasks (2)" at bounding box center [108, 98] width 69 height 25
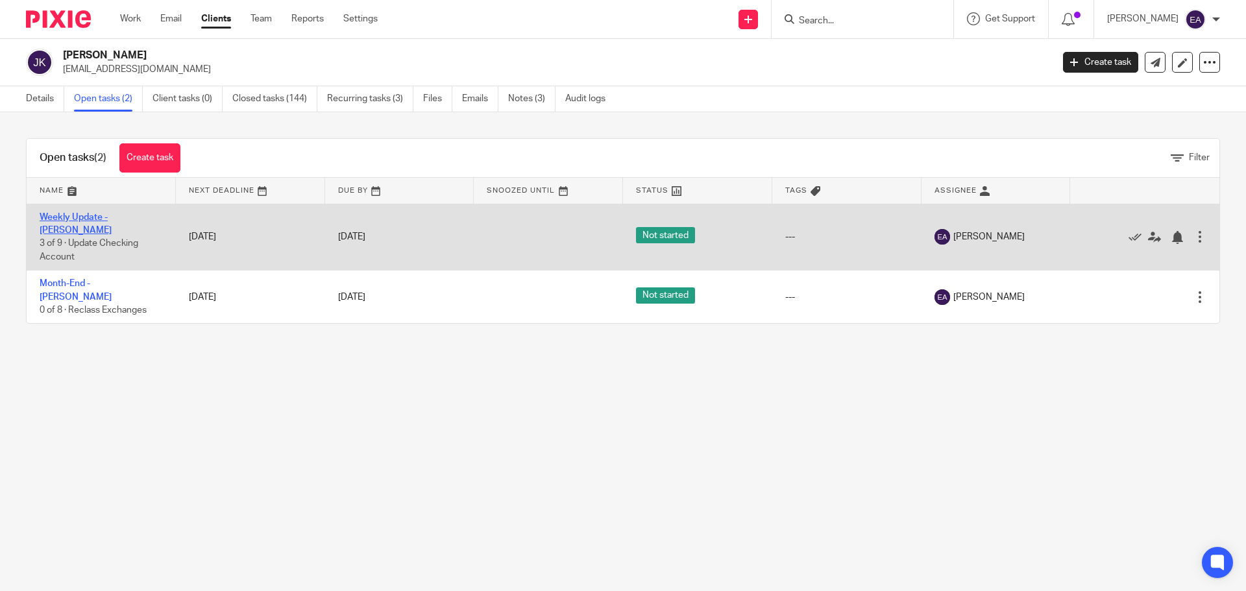
click at [90, 216] on link "Weekly Update - [PERSON_NAME]" at bounding box center [76, 224] width 72 height 22
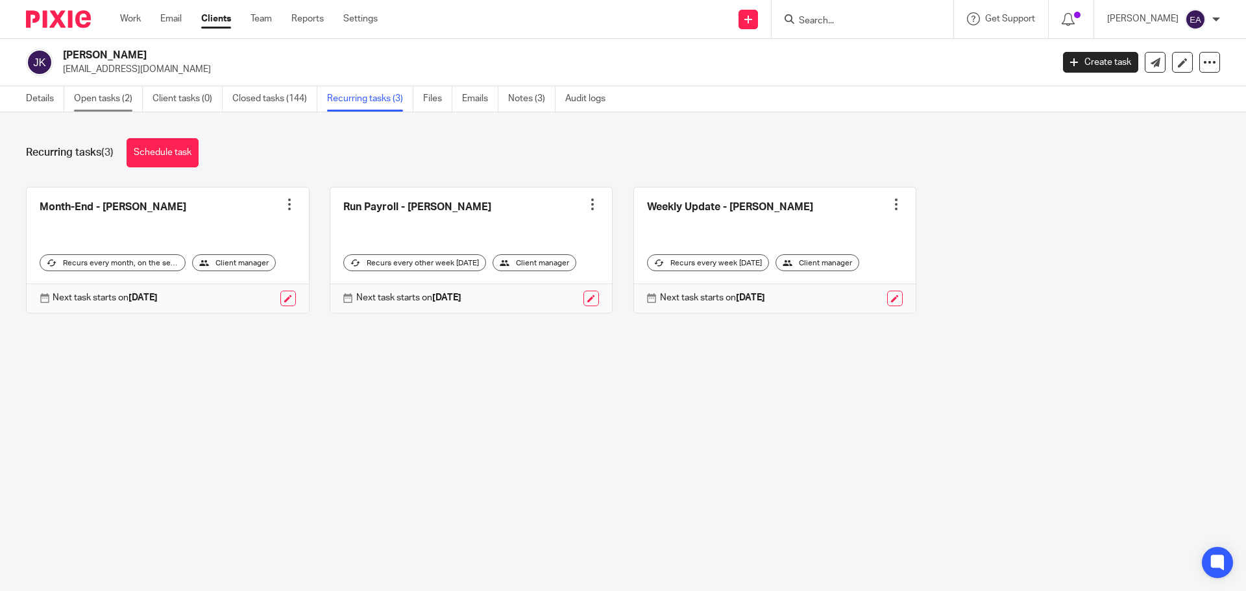
click at [118, 105] on link "Open tasks (2)" at bounding box center [108, 98] width 69 height 25
